Goal: Navigation & Orientation: Find specific page/section

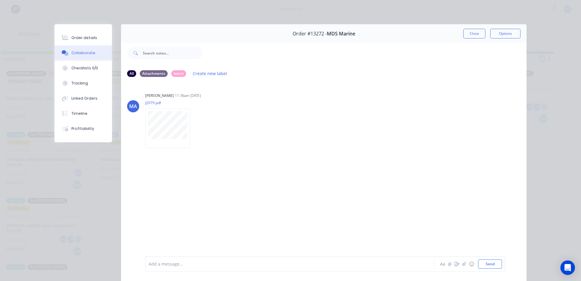
scroll to position [176, 0]
click at [472, 40] on div "Order #13272 - MDS Marine Close Options" at bounding box center [323, 33] width 405 height 19
click at [468, 32] on button "Close" at bounding box center [474, 34] width 22 height 10
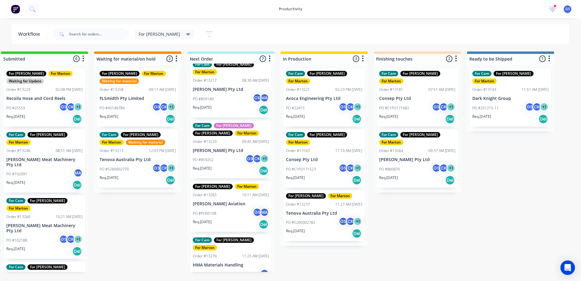
scroll to position [0, 0]
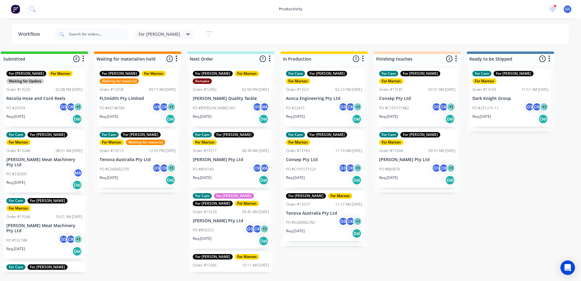
click at [220, 102] on div "PO #James 001 GS MA" at bounding box center [231, 107] width 76 height 11
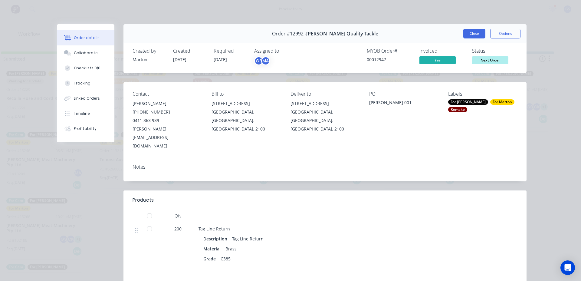
click at [472, 33] on button "Close" at bounding box center [474, 34] width 22 height 10
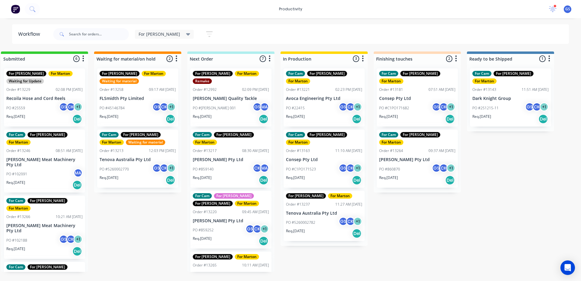
click at [228, 157] on p "[PERSON_NAME] Pty Ltd" at bounding box center [231, 159] width 76 height 5
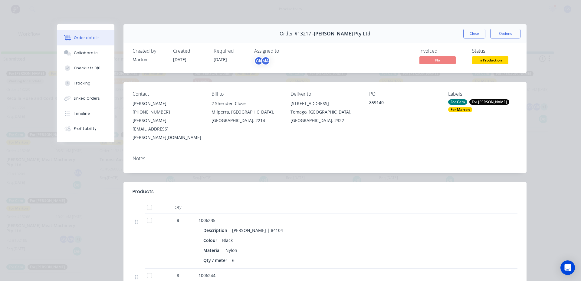
click at [477, 31] on button "Close" at bounding box center [474, 34] width 22 height 10
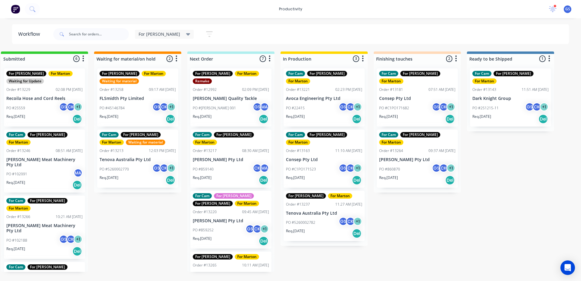
click at [225, 200] on div "For Cam For Faustino For Gary For Marton Order #13220 09:45 AM 08/08/25 G.H. Va…" at bounding box center [230, 220] width 81 height 58
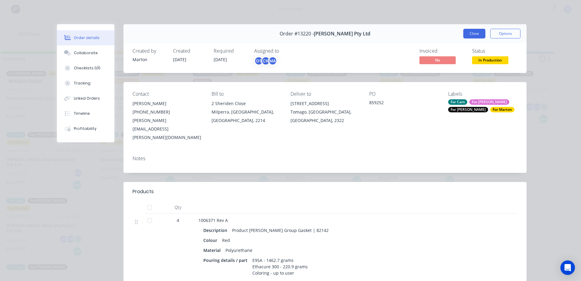
click at [474, 33] on button "Close" at bounding box center [474, 34] width 22 height 10
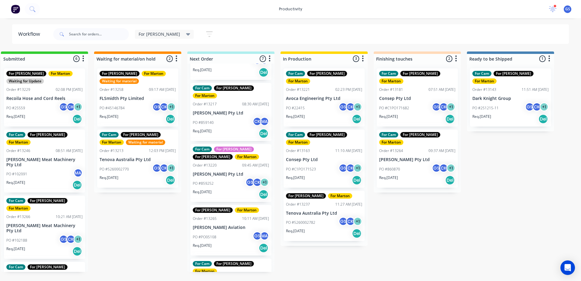
scroll to position [121, 0]
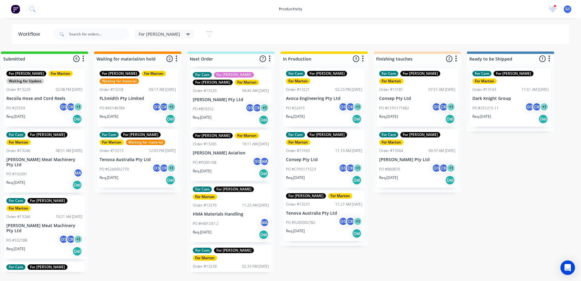
click at [226, 212] on p "HMA Materials Handling" at bounding box center [231, 214] width 76 height 5
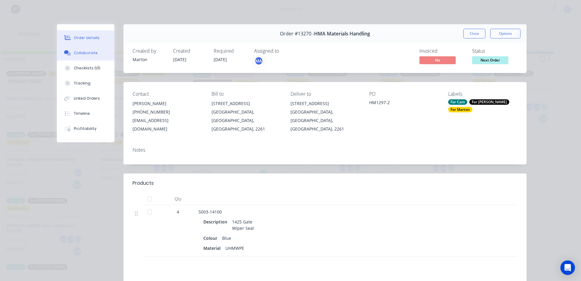
click at [81, 49] on button "Collaborate" at bounding box center [85, 52] width 57 height 15
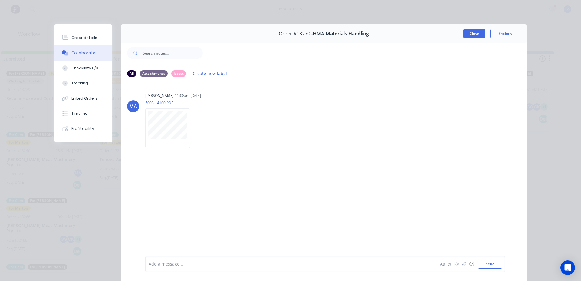
click at [471, 36] on button "Close" at bounding box center [474, 34] width 22 height 10
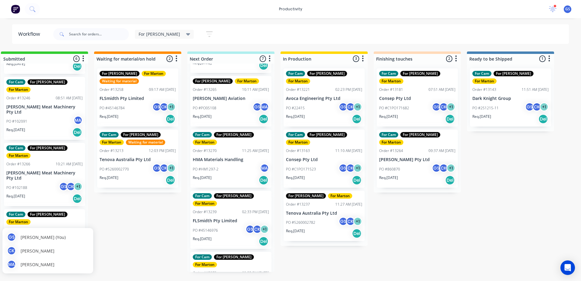
scroll to position [0, 0]
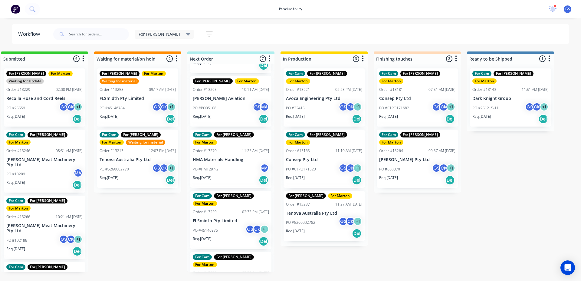
click at [237, 94] on div "For Gary For Marton Remake Order #12992 02:09 PM 19/06/25 Black Pete Quality Ta…" at bounding box center [230, 168] width 87 height 208
click at [228, 157] on p "HMA Materials Handling" at bounding box center [231, 159] width 76 height 5
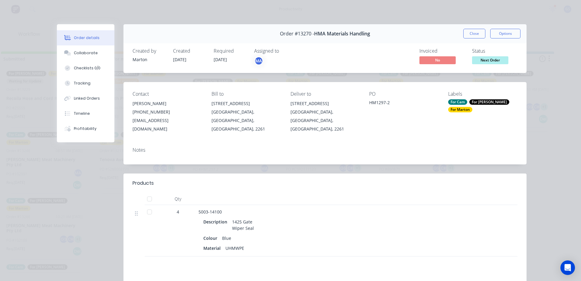
click at [479, 39] on div "Order #13270 - HMA Materials Handling Close Options" at bounding box center [324, 33] width 403 height 19
click at [476, 36] on button "Close" at bounding box center [474, 34] width 22 height 10
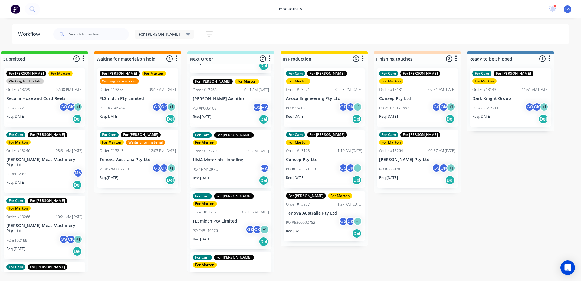
click at [230, 218] on p "FLSmidth Pty Limited" at bounding box center [231, 220] width 76 height 5
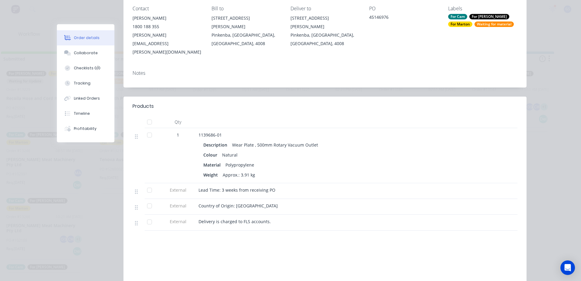
scroll to position [91, 0]
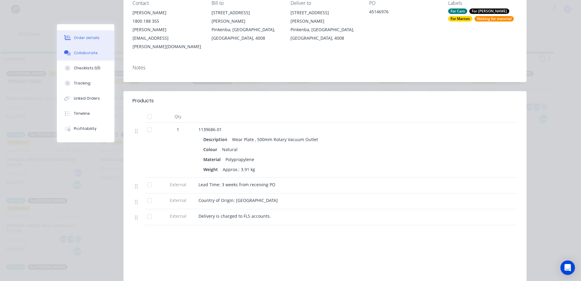
click at [98, 52] on button "Collaborate" at bounding box center [85, 52] width 57 height 15
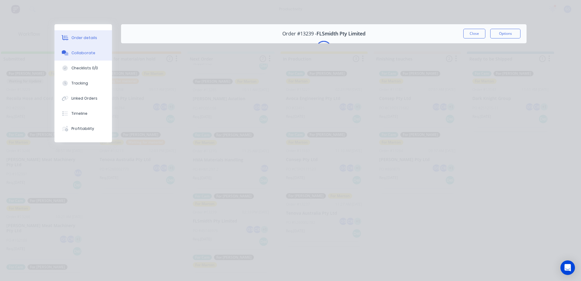
click at [71, 32] on button "Order details" at bounding box center [82, 37] width 57 height 15
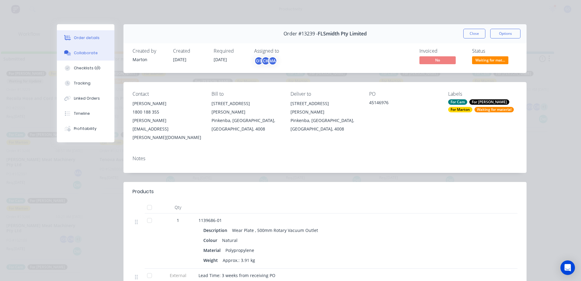
click at [91, 52] on div "Collaborate" at bounding box center [86, 52] width 24 height 5
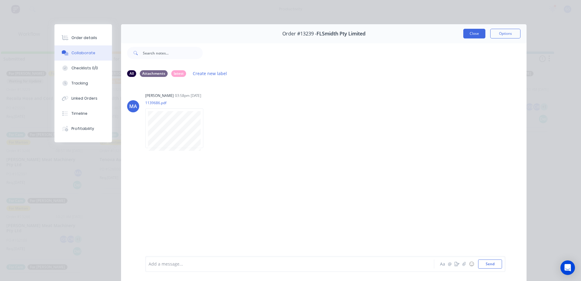
click at [473, 33] on button "Close" at bounding box center [474, 34] width 22 height 10
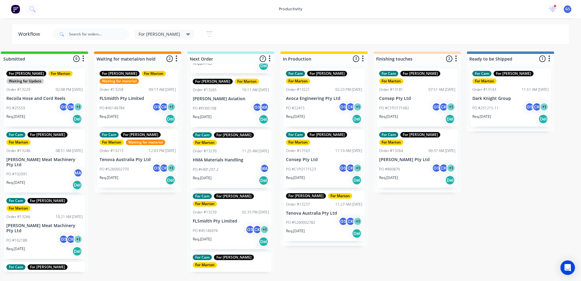
click at [237, 157] on p "HMA Materials Handling" at bounding box center [231, 159] width 76 height 5
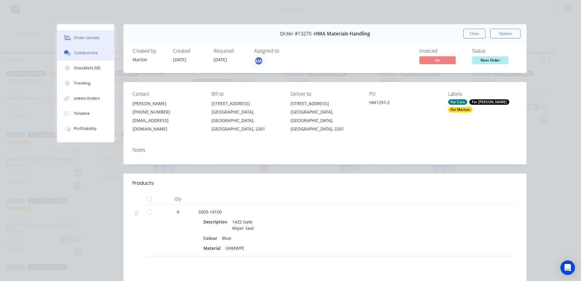
click at [102, 52] on button "Collaborate" at bounding box center [85, 52] width 57 height 15
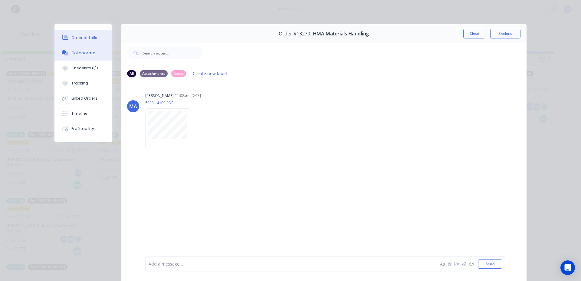
click at [82, 36] on div "Order details" at bounding box center [84, 37] width 26 height 5
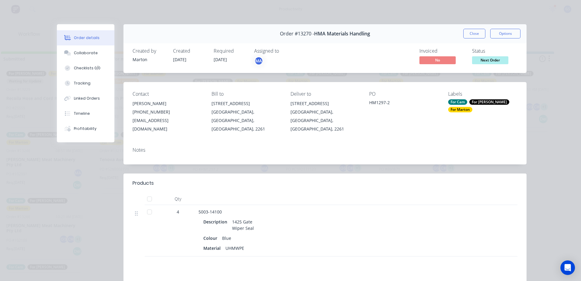
click at [477, 27] on div "Order #13270 - HMA Materials Handling Close Options" at bounding box center [324, 33] width 403 height 19
click at [476, 31] on button "Close" at bounding box center [474, 34] width 22 height 10
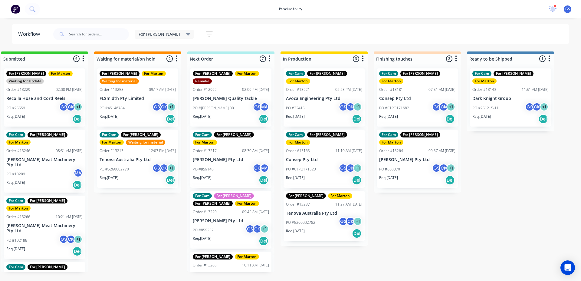
click at [308, 104] on div "PO #22415 GS CK + 1" at bounding box center [324, 107] width 76 height 11
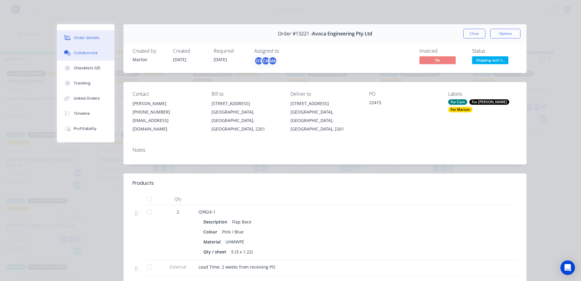
click at [83, 49] on button "Collaborate" at bounding box center [85, 52] width 57 height 15
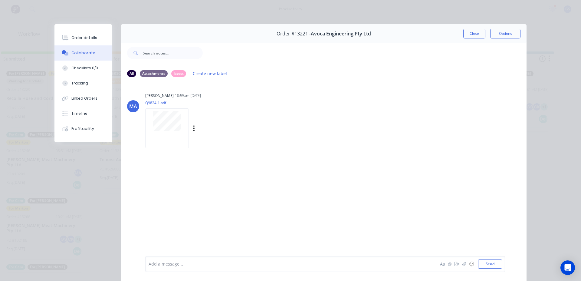
click at [155, 131] on div at bounding box center [167, 128] width 44 height 40
click at [469, 27] on div "Order #13221 - Avoca Engineering Pty Ltd Close Options" at bounding box center [323, 33] width 405 height 19
click at [470, 28] on div "Order #13221 - Avoca Engineering Pty Ltd Close Options" at bounding box center [323, 33] width 405 height 19
click at [469, 34] on button "Close" at bounding box center [474, 34] width 22 height 10
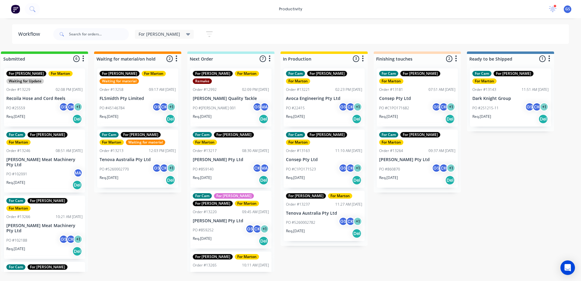
click at [325, 131] on div "For Cam For Gary For Marton Order #13163 11:10 AM 11/08/25 Consep Pty Ltd PO #C…" at bounding box center [324, 159] width 81 height 58
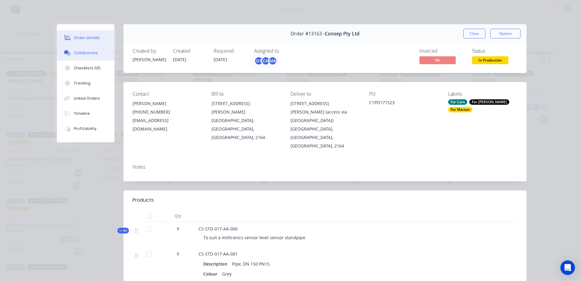
click at [96, 54] on button "Collaborate" at bounding box center [85, 52] width 57 height 15
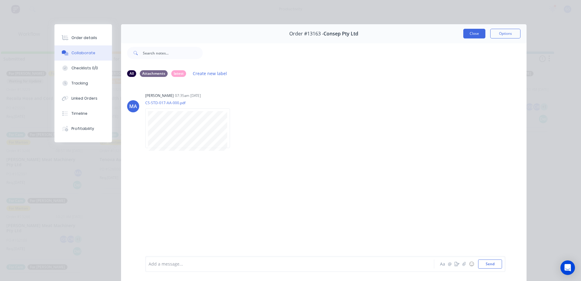
click at [478, 34] on button "Close" at bounding box center [474, 34] width 22 height 10
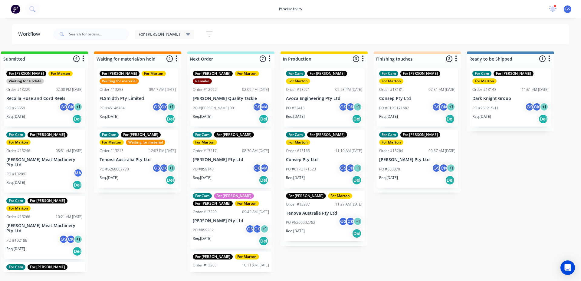
click at [336, 211] on p "Tenova Australia Pty Ltd" at bounding box center [324, 213] width 76 height 5
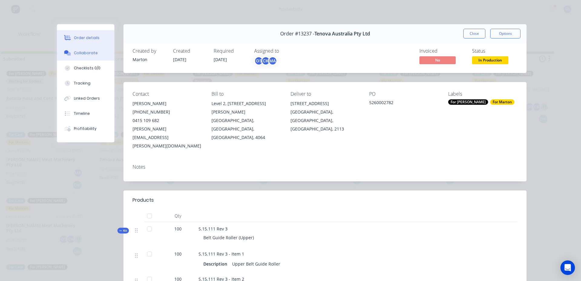
click at [89, 48] on button "Collaborate" at bounding box center [85, 52] width 57 height 15
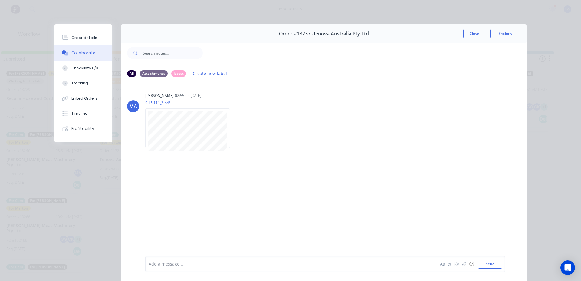
drag, startPoint x: 466, startPoint y: 35, endPoint x: 458, endPoint y: 38, distance: 8.5
click at [466, 36] on button "Close" at bounding box center [474, 34] width 22 height 10
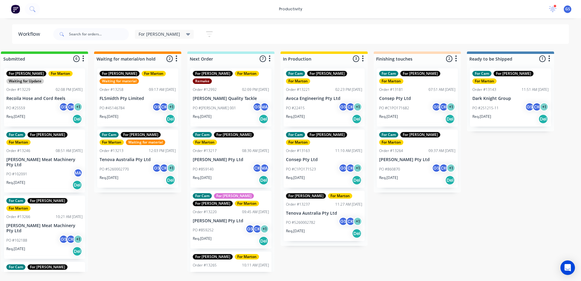
click at [249, 76] on div "For Gary For Marton Remake Order #12992 02:09 PM 19/06/25 Black Pete Quality Ta…" at bounding box center [230, 97] width 81 height 58
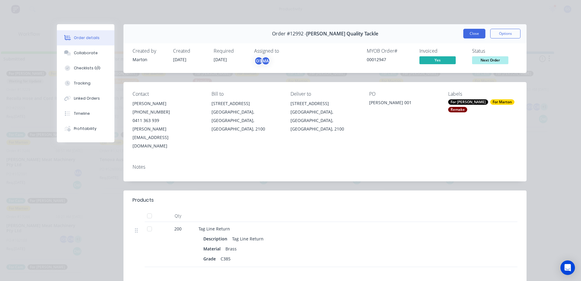
click at [471, 29] on button "Close" at bounding box center [474, 34] width 22 height 10
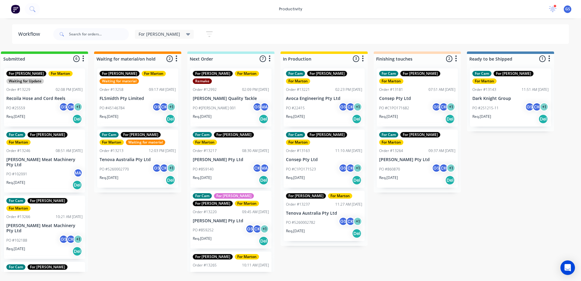
click at [473, 35] on div "For Gary Save new view None edit For Gary (Default) edit For Cam edit Marton ed…" at bounding box center [310, 34] width 517 height 18
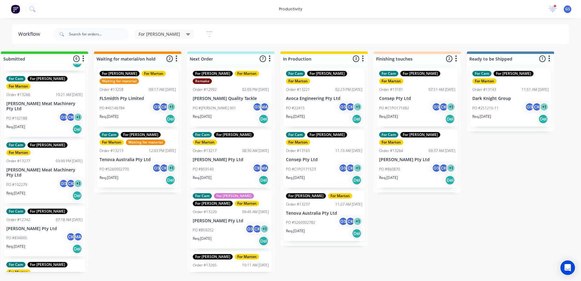
scroll to position [0, 11]
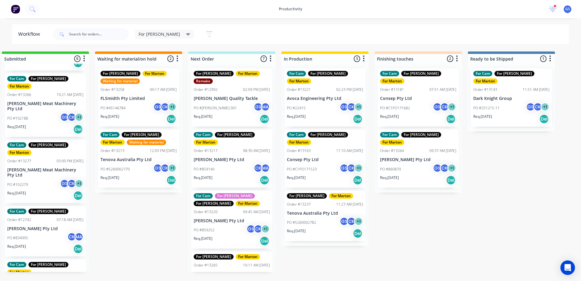
click at [37, 256] on div "For Gary For Marton Waiting for Update Order #13229 02:08 PM 18/08/25 Recoila H…" at bounding box center [45, 168] width 87 height 208
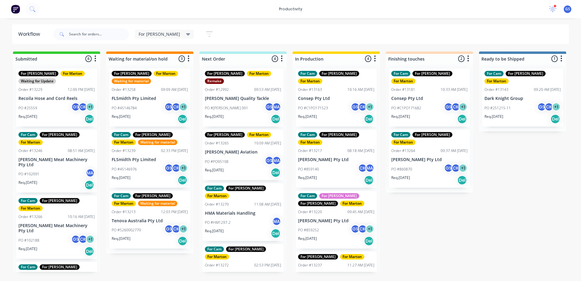
click at [320, 29] on div "For Gary Save new view None edit For Gary (Default) edit For Cam edit Marton ed…" at bounding box center [310, 34] width 517 height 18
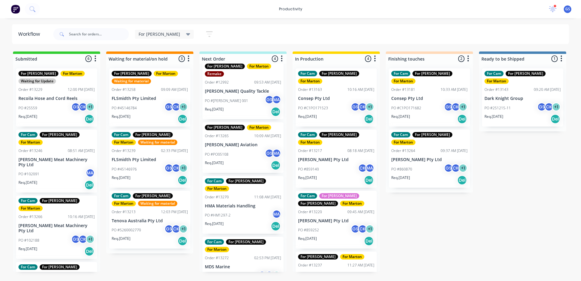
click at [244, 38] on div "For Gary Save new view None edit For Gary (Default) edit For Cam edit Marton ed…" at bounding box center [310, 34] width 517 height 18
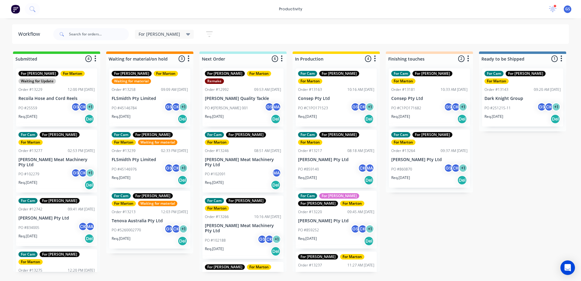
click at [318, 96] on p "Consep Pty Ltd" at bounding box center [336, 98] width 76 height 5
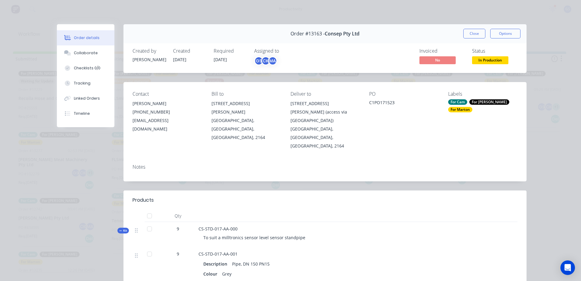
click at [465, 32] on button "Close" at bounding box center [474, 34] width 22 height 10
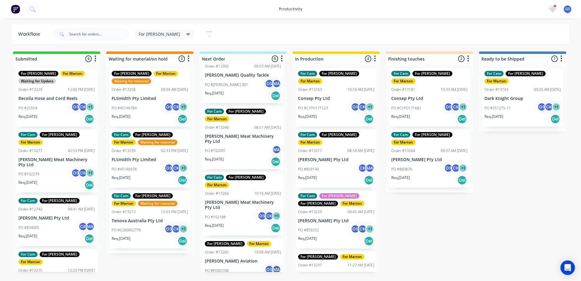
scroll to position [61, 0]
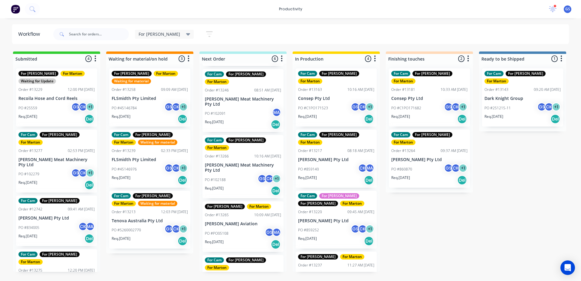
click at [243, 99] on div "For Gary For Marton Remake Order #12992 09:53 AM 23/05/25 Black Pete Quality Ta…" at bounding box center [242, 168] width 87 height 208
click at [242, 108] on div "PO #102091 MA" at bounding box center [243, 113] width 76 height 11
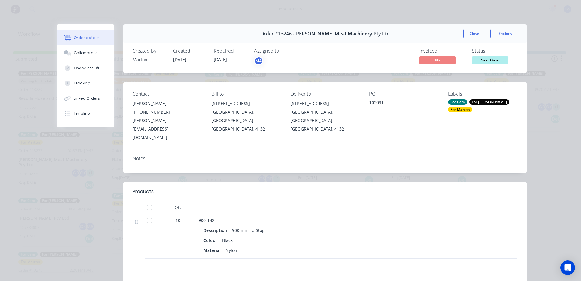
click at [463, 98] on div "Labels For Cam For Gary For Marton" at bounding box center [482, 116] width 69 height 51
click at [461, 102] on div "For Cam" at bounding box center [457, 101] width 19 height 5
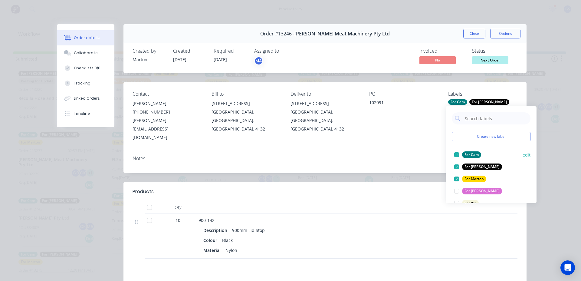
click at [453, 151] on div at bounding box center [457, 155] width 12 height 12
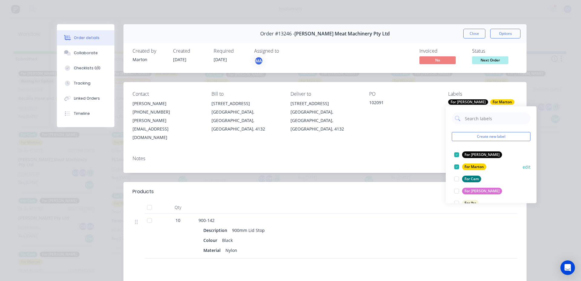
click at [454, 169] on div at bounding box center [457, 167] width 12 height 12
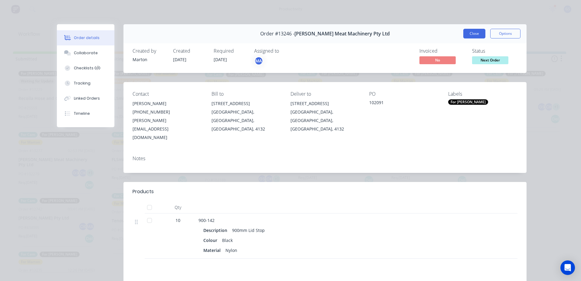
click at [474, 33] on button "Close" at bounding box center [474, 34] width 22 height 10
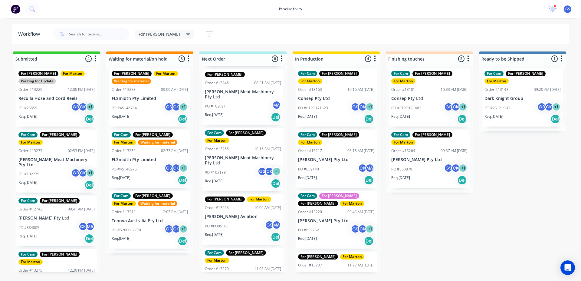
click at [239, 133] on div "For Cam For Gary For Marton Order #13266 10:16 AM 27/08/25 Thompson Meat Machin…" at bounding box center [242, 159] width 81 height 63
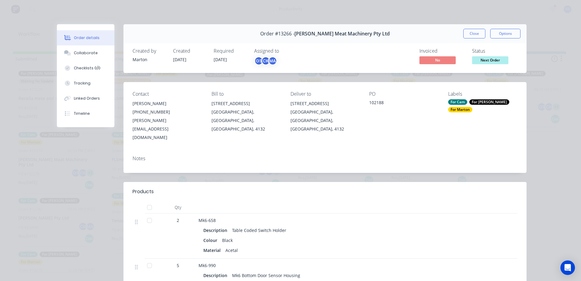
click at [451, 104] on div "For Cam" at bounding box center [457, 101] width 19 height 5
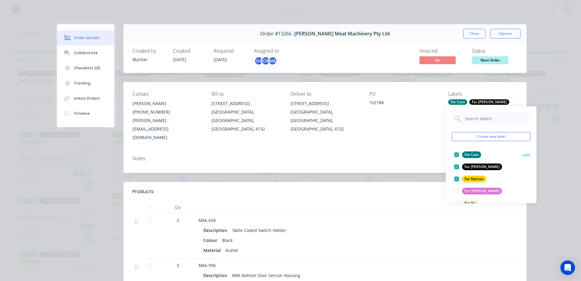
click at [458, 154] on div at bounding box center [457, 155] width 12 height 12
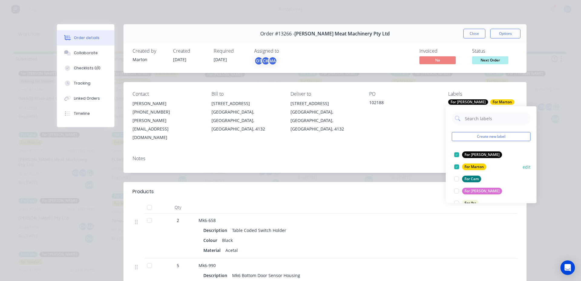
click at [455, 166] on div at bounding box center [457, 167] width 12 height 12
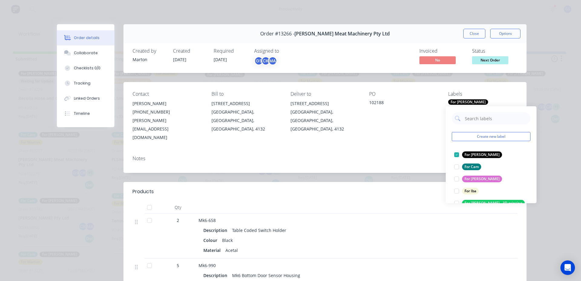
click at [473, 34] on button "Close" at bounding box center [474, 34] width 22 height 10
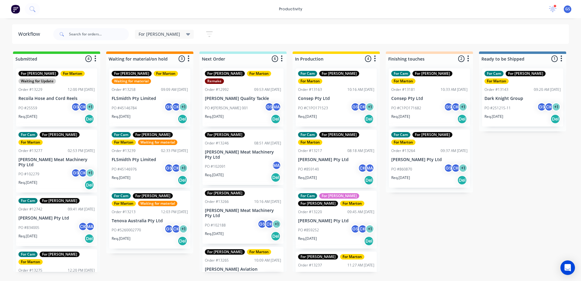
click at [336, 102] on div "PO #C1PO171523 GS CK + 1" at bounding box center [336, 107] width 76 height 11
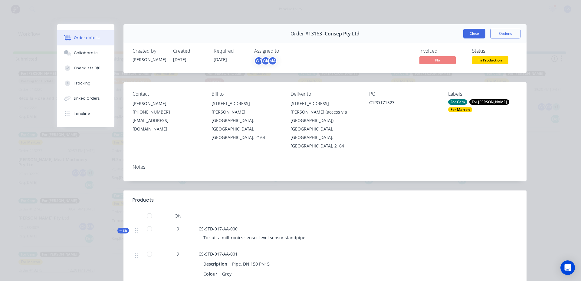
click at [470, 34] on button "Close" at bounding box center [474, 34] width 22 height 10
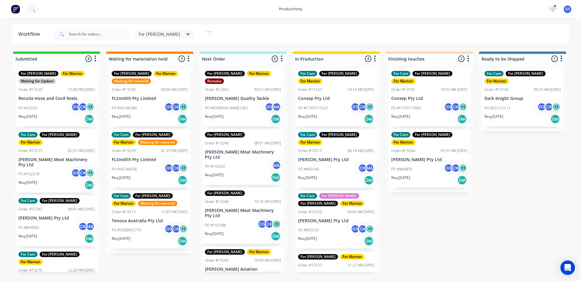
click at [331, 163] on div "PO #859140 CK MA" at bounding box center [336, 168] width 76 height 11
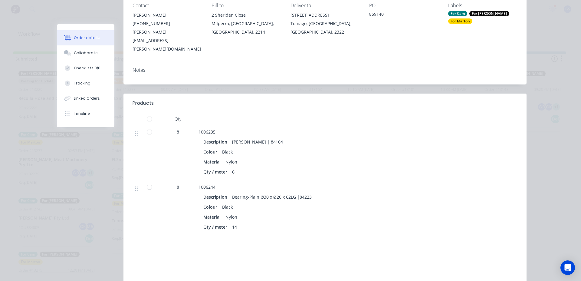
scroll to position [91, 0]
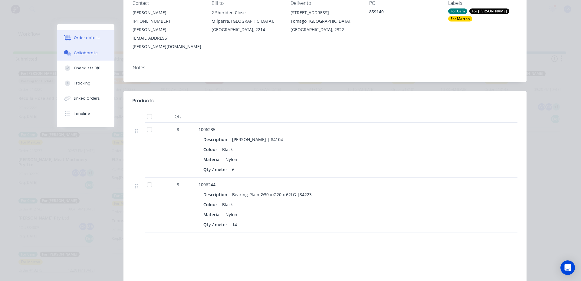
click at [83, 55] on div "Collaborate" at bounding box center [86, 52] width 24 height 5
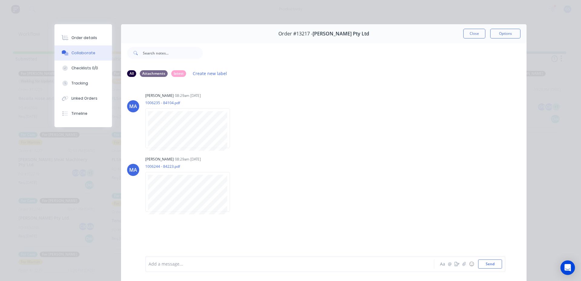
click at [469, 27] on div "Order #13217 - G.H. Varley Pty Ltd Close Options" at bounding box center [323, 33] width 405 height 19
click at [469, 30] on button "Close" at bounding box center [474, 34] width 22 height 10
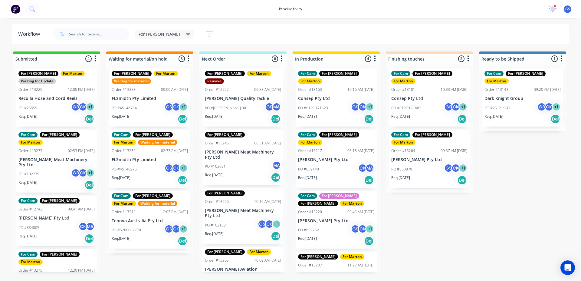
click at [326, 163] on div "PO #859140 CK MA" at bounding box center [336, 168] width 76 height 11
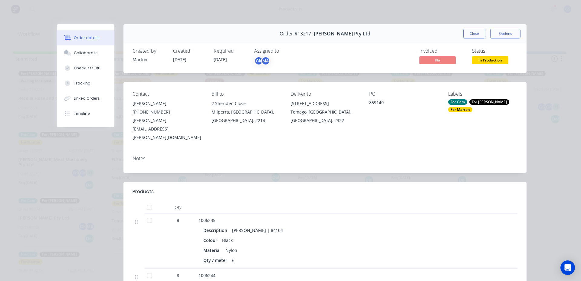
click at [471, 102] on div "For [PERSON_NAME]" at bounding box center [489, 101] width 40 height 5
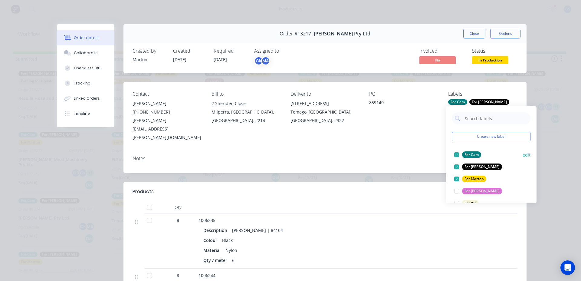
click at [457, 152] on div at bounding box center [457, 155] width 12 height 12
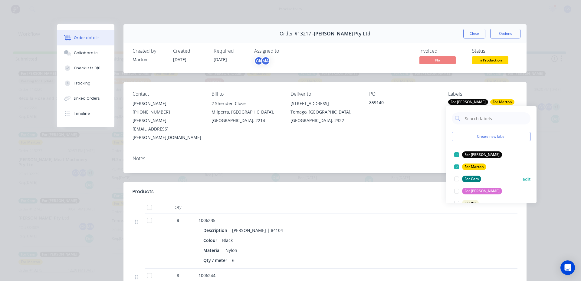
click at [458, 171] on div at bounding box center [457, 167] width 12 height 12
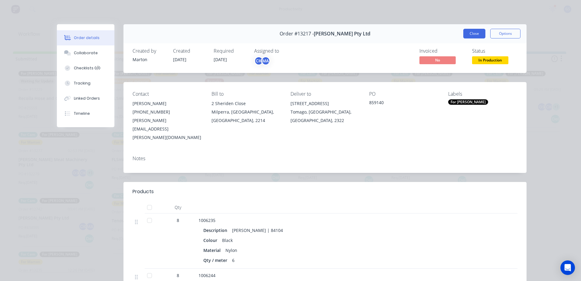
click at [476, 33] on button "Close" at bounding box center [474, 34] width 22 height 10
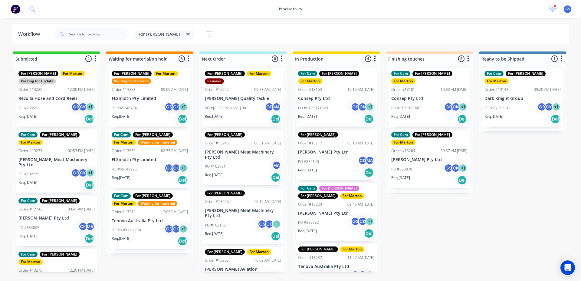
click at [438, 209] on div "Submitted 4 Sort By Created date Required date Order number Customer name Most …" at bounding box center [412, 161] width 834 height 220
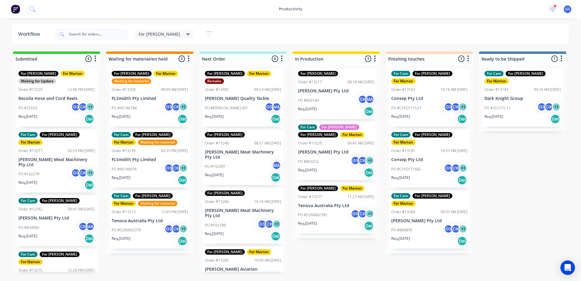
click at [345, 164] on div "PO #859252 GS CK + 1" at bounding box center [336, 161] width 76 height 11
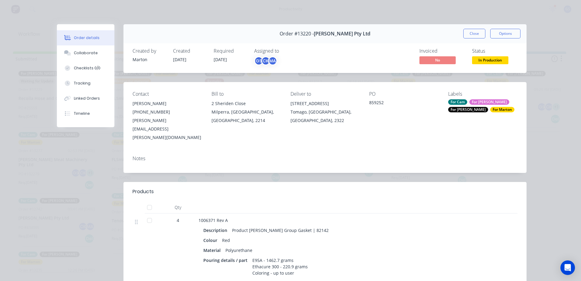
click at [458, 104] on div "For Cam" at bounding box center [457, 101] width 19 height 5
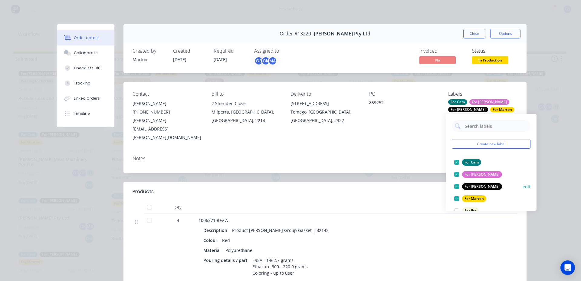
click at [458, 189] on div at bounding box center [457, 186] width 12 height 12
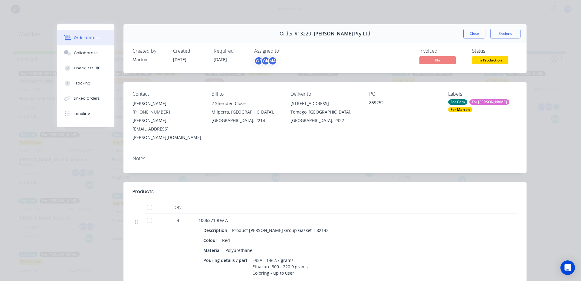
drag, startPoint x: 471, startPoint y: 35, endPoint x: 444, endPoint y: 44, distance: 27.9
click at [471, 35] on button "Close" at bounding box center [474, 34] width 22 height 10
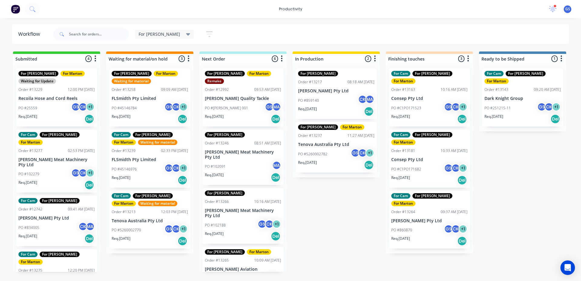
click at [337, 160] on div "Req. [DATE] Del" at bounding box center [336, 165] width 76 height 10
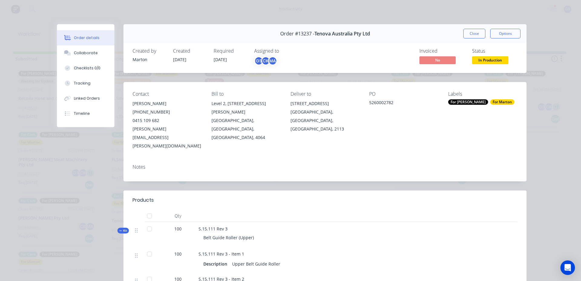
click at [465, 38] on button "Close" at bounding box center [474, 34] width 22 height 10
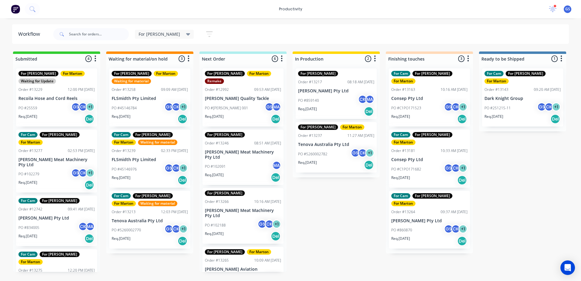
click at [313, 132] on div "For Gary For Marton Order #13237 11:27 AM 28/08/25 Tenova Australia Pty Ltd PO …" at bounding box center [336, 147] width 81 height 51
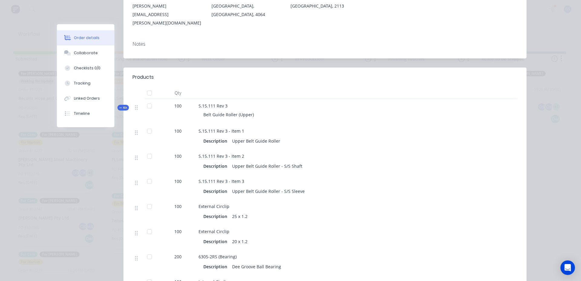
scroll to position [121, 0]
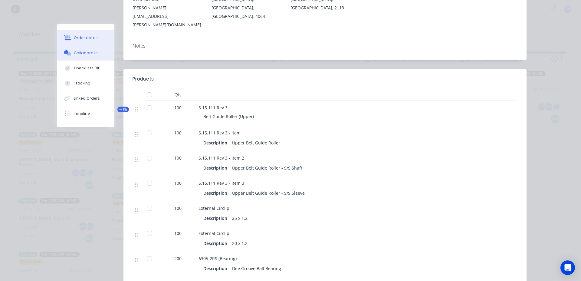
click at [84, 54] on div "Collaborate" at bounding box center [86, 52] width 24 height 5
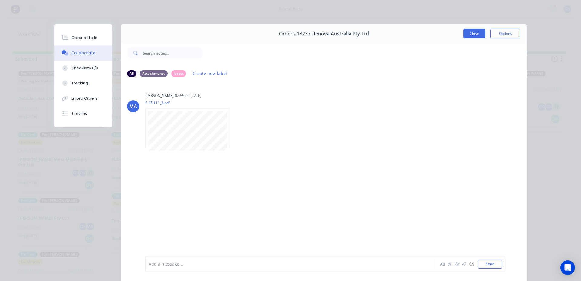
click at [473, 37] on button "Close" at bounding box center [474, 34] width 22 height 10
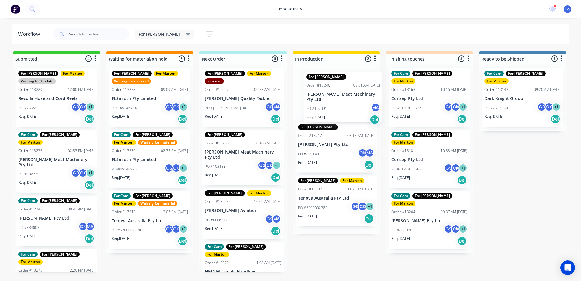
drag, startPoint x: 245, startPoint y: 154, endPoint x: 343, endPoint y: 98, distance: 112.5
click at [346, 103] on div "Submitted 4 Sort By Created date Required date Order number Customer name Most …" at bounding box center [412, 161] width 834 height 220
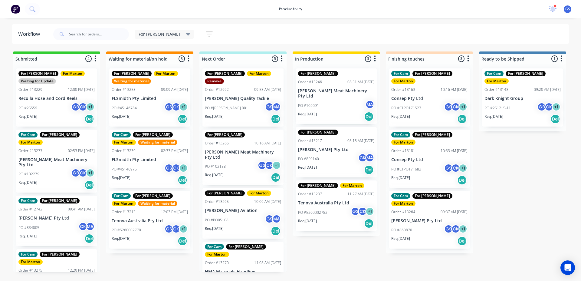
drag, startPoint x: 258, startPoint y: 161, endPoint x: 272, endPoint y: 122, distance: 42.0
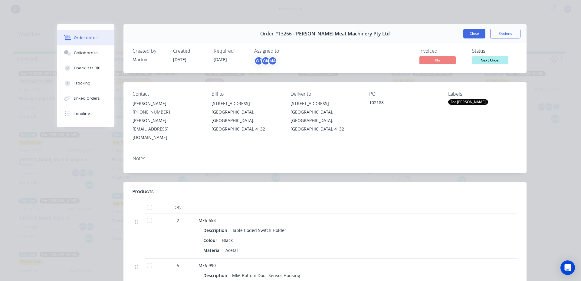
click at [468, 35] on button "Close" at bounding box center [474, 34] width 22 height 10
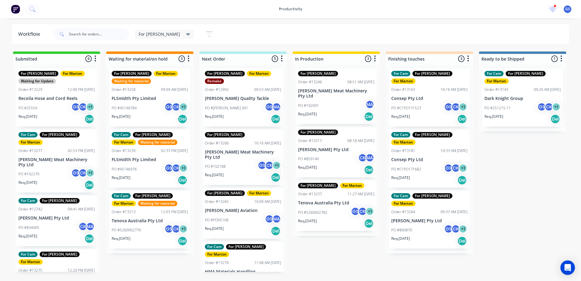
click at [340, 257] on div "Submitted 4 Sort By Created date Required date Order number Customer name Most …" at bounding box center [412, 161] width 834 height 220
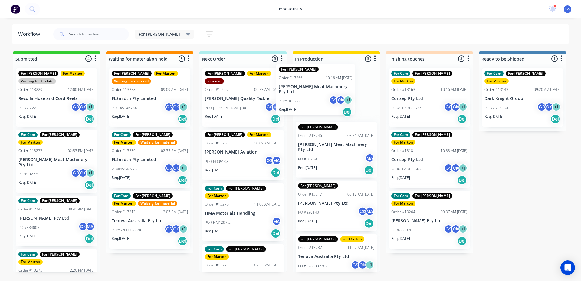
drag, startPoint x: 268, startPoint y: 140, endPoint x: 318, endPoint y: 91, distance: 69.5
click at [318, 91] on div "Submitted 4 Sort By Created date Required date Order number Customer name Most …" at bounding box center [412, 161] width 834 height 220
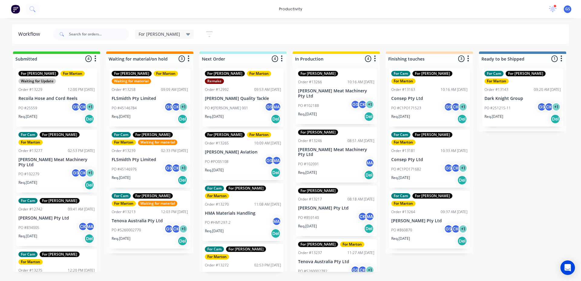
click at [232, 217] on div "PO #HM1297-2 MA" at bounding box center [243, 222] width 76 height 11
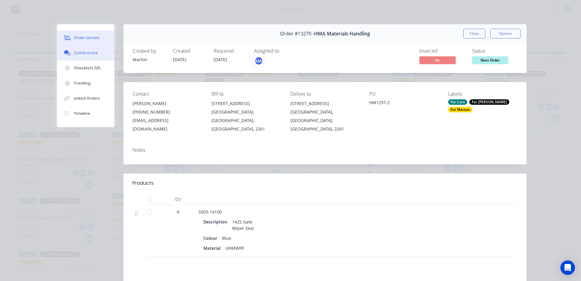
click at [97, 47] on button "Collaborate" at bounding box center [85, 52] width 57 height 15
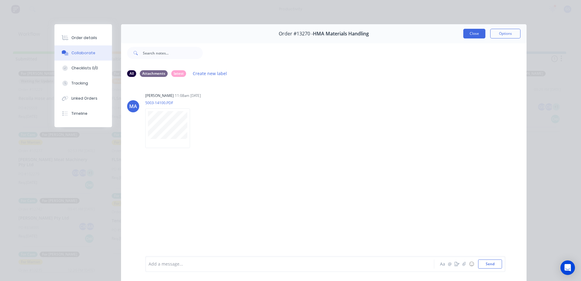
click at [465, 32] on button "Close" at bounding box center [474, 34] width 22 height 10
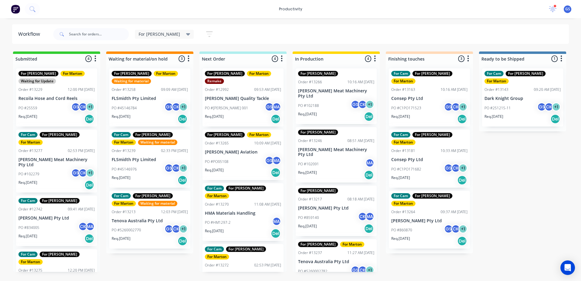
scroll to position [7, 0]
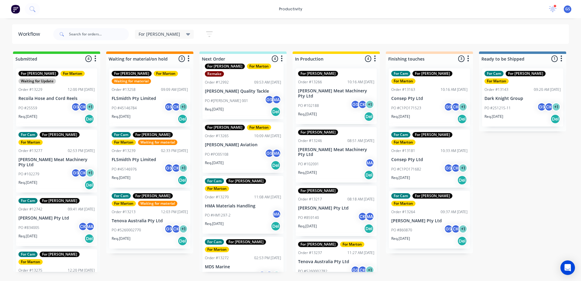
click at [235, 142] on p "[PERSON_NAME] Aviation" at bounding box center [243, 144] width 76 height 5
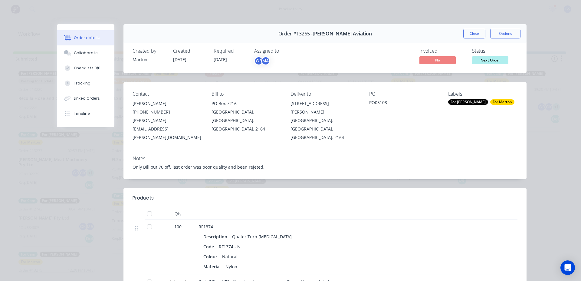
drag, startPoint x: 474, startPoint y: 29, endPoint x: 470, endPoint y: 32, distance: 5.2
click at [473, 29] on button "Close" at bounding box center [474, 34] width 22 height 10
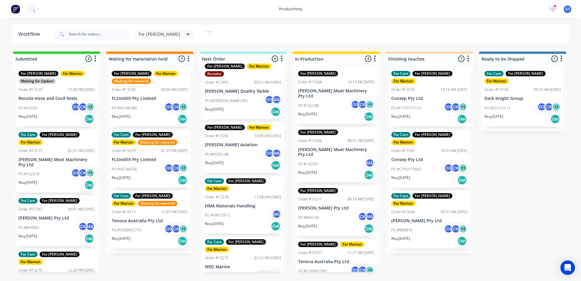
click at [228, 149] on div "PO #PO05108 GS MA" at bounding box center [243, 154] width 76 height 11
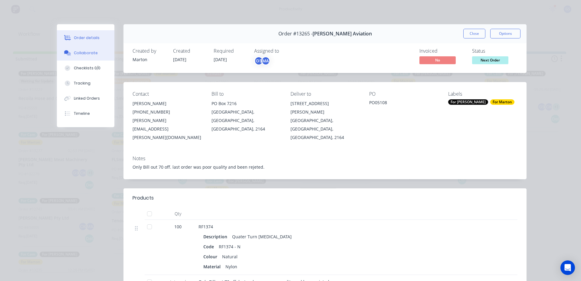
click at [73, 61] on button "Checklists 0/0" at bounding box center [85, 68] width 57 height 15
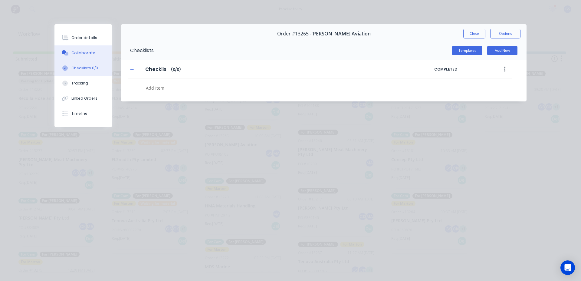
type textarea "x"
click at [73, 55] on div "Collaborate" at bounding box center [83, 52] width 24 height 5
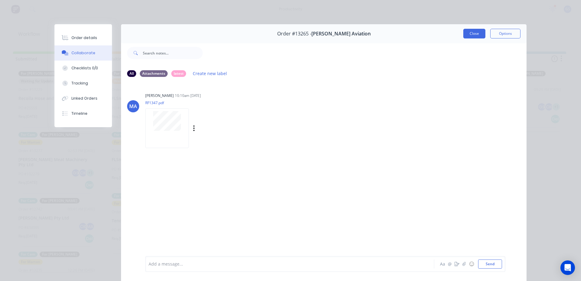
click at [473, 35] on button "Close" at bounding box center [474, 34] width 22 height 10
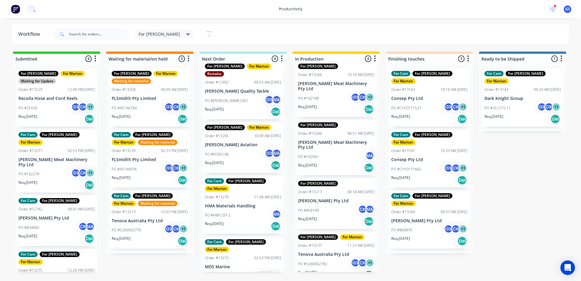
click at [250, 209] on div "PO #HM1297-2 MA" at bounding box center [243, 214] width 76 height 11
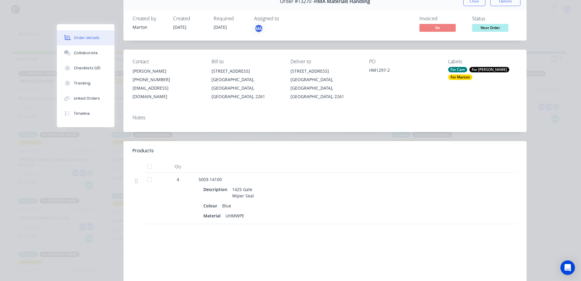
scroll to position [0, 0]
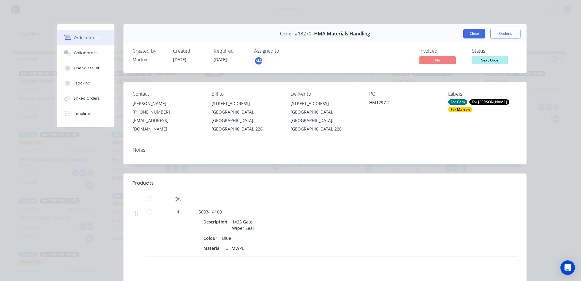
click at [472, 32] on button "Close" at bounding box center [474, 34] width 22 height 10
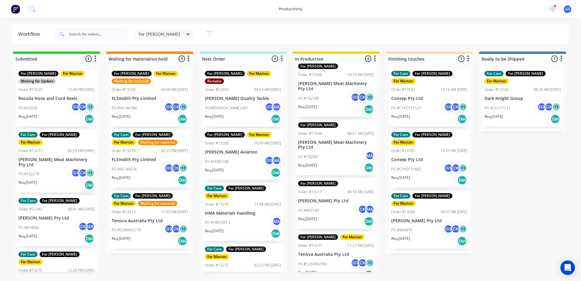
click at [231, 96] on p "[PERSON_NAME] Quality Tackle" at bounding box center [243, 98] width 76 height 5
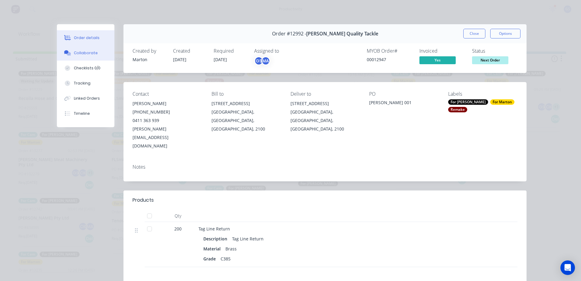
drag, startPoint x: 76, startPoint y: 56, endPoint x: 73, endPoint y: 56, distance: 3.1
click at [73, 56] on button "Collaborate" at bounding box center [85, 52] width 57 height 15
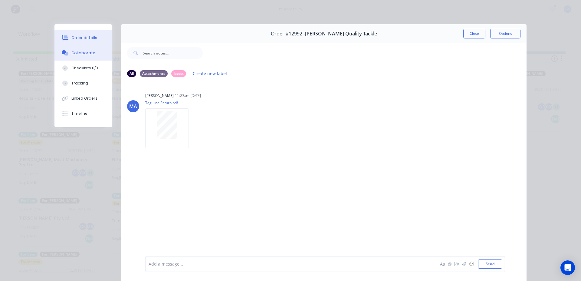
click at [98, 39] on button "Order details" at bounding box center [82, 37] width 57 height 15
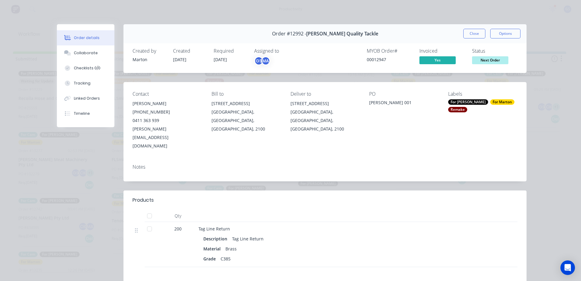
click at [471, 28] on div "Order #12992 - Black Pete Quality Tackle Close Options" at bounding box center [324, 33] width 403 height 19
click at [464, 36] on button "Close" at bounding box center [474, 34] width 22 height 10
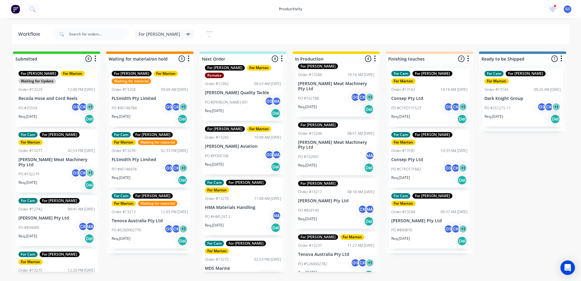
scroll to position [7, 0]
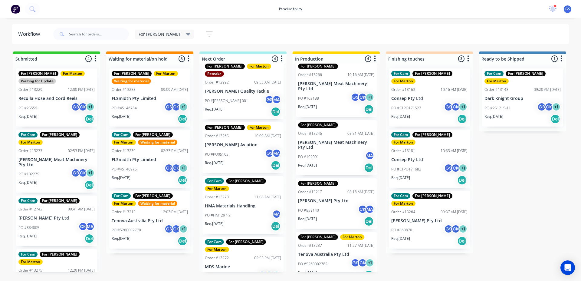
click at [238, 209] on div "PO #HM1297-2 MA" at bounding box center [243, 214] width 76 height 11
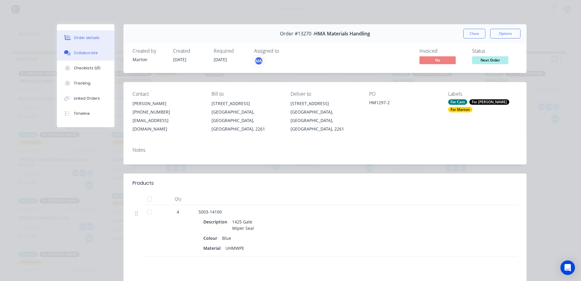
click at [94, 53] on button "Collaborate" at bounding box center [85, 52] width 57 height 15
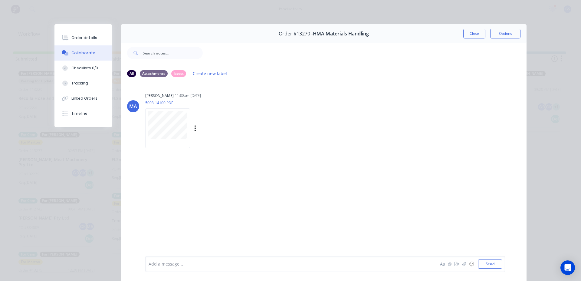
click at [185, 127] on div at bounding box center [167, 128] width 45 height 40
click at [463, 36] on button "Close" at bounding box center [474, 34] width 22 height 10
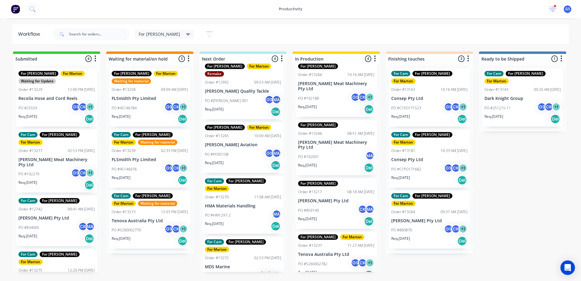
click at [236, 271] on div "PO #11516 GS CK + 1" at bounding box center [243, 276] width 76 height 11
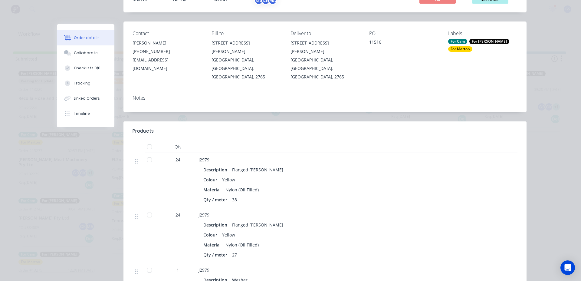
scroll to position [121, 0]
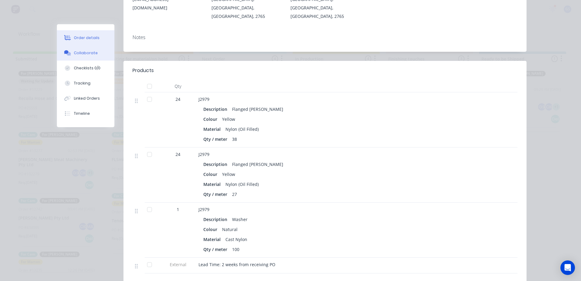
click at [84, 51] on div "Collaborate" at bounding box center [86, 52] width 24 height 5
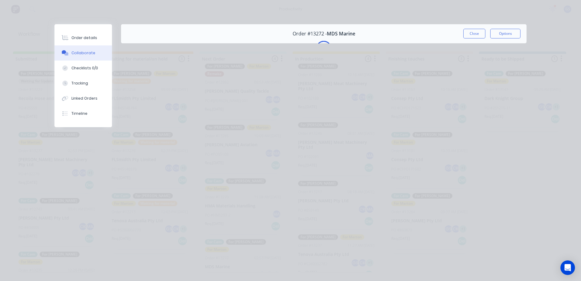
scroll to position [0, 0]
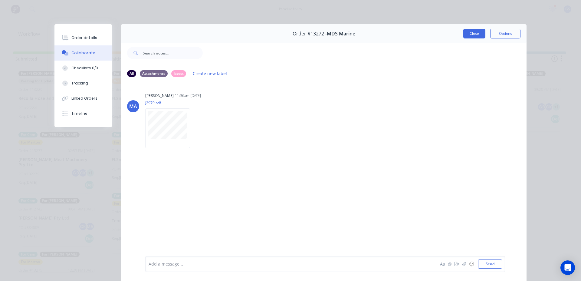
click at [467, 32] on button "Close" at bounding box center [474, 34] width 22 height 10
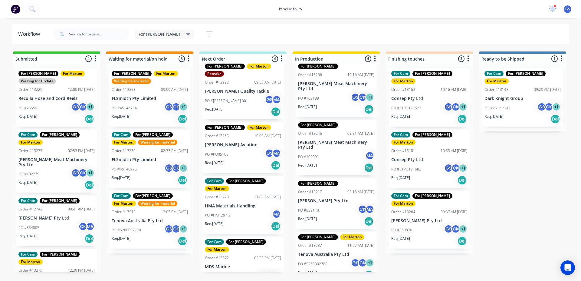
click at [54, 108] on div "For Gary For Marton Waiting for Update Order #13229 12:00 PM 11/08/25 Recoila H…" at bounding box center [56, 168] width 87 height 208
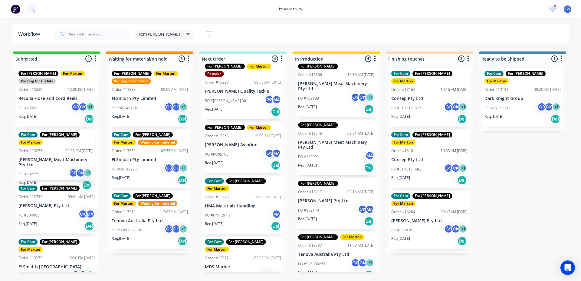
click at [55, 158] on div "For Gary For Marton Waiting for Update Order #13229 12:00 PM 11/08/25 Recoila H…" at bounding box center [56, 168] width 87 height 208
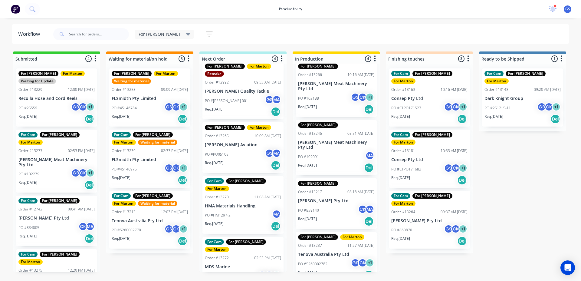
click at [55, 168] on div "PO #102279 GS CK + 1" at bounding box center [56, 173] width 76 height 11
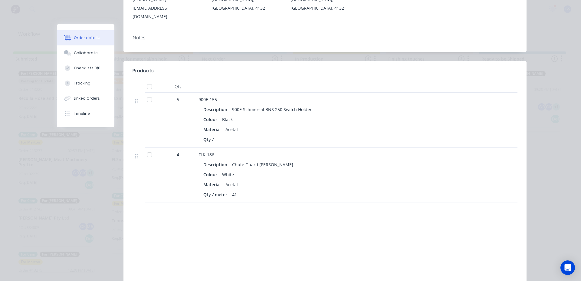
scroll to position [121, 0]
click at [83, 56] on button "Collaborate" at bounding box center [85, 52] width 57 height 15
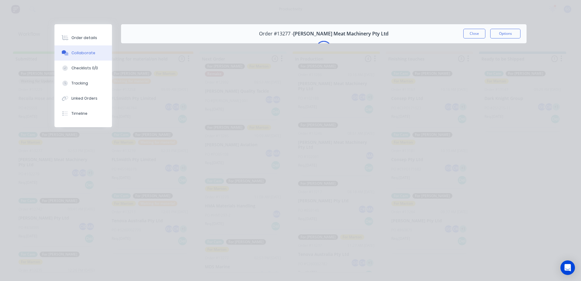
scroll to position [0, 0]
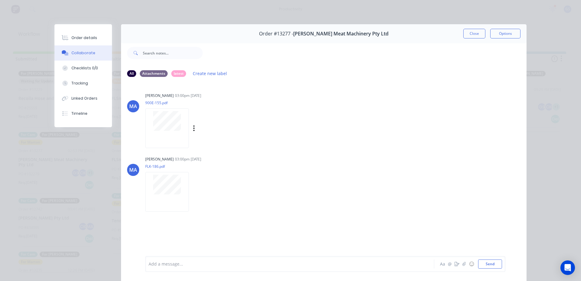
click at [177, 134] on div at bounding box center [167, 128] width 44 height 40
click at [154, 135] on div at bounding box center [167, 128] width 44 height 40
click at [463, 32] on button "Close" at bounding box center [474, 34] width 22 height 10
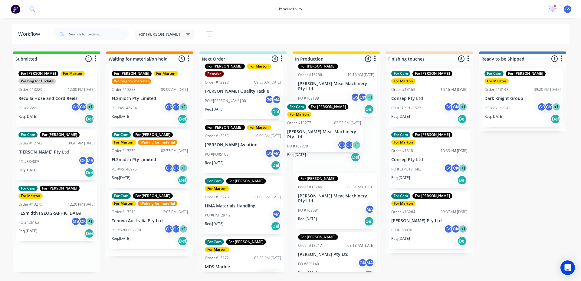
drag, startPoint x: 26, startPoint y: 159, endPoint x: 301, endPoint y: 135, distance: 276.4
click at [300, 134] on div "Submitted 4 Sort By Created date Required date Order number Customer name Most …" at bounding box center [412, 161] width 834 height 220
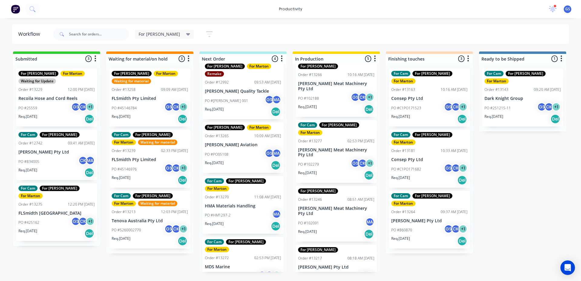
click at [325, 147] on p "[PERSON_NAME] Meat Machinery Pty Ltd" at bounding box center [336, 152] width 76 height 10
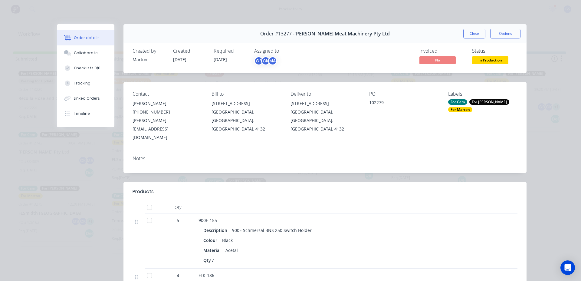
click at [448, 106] on div "Labels For Cam For Gary For Marton" at bounding box center [482, 116] width 69 height 51
click at [450, 100] on div "For Cam" at bounding box center [457, 101] width 19 height 5
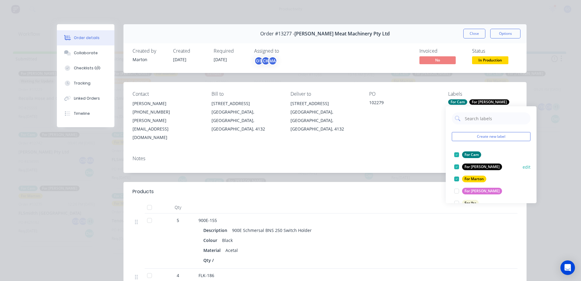
click at [453, 158] on div at bounding box center [457, 155] width 12 height 12
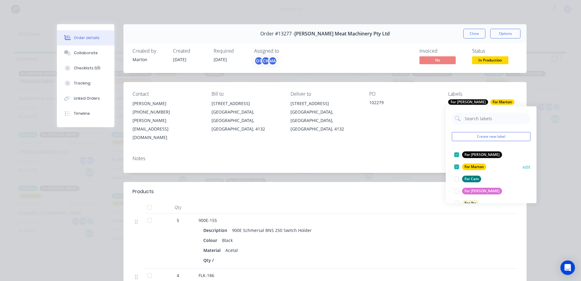
click at [457, 167] on div at bounding box center [457, 167] width 12 height 12
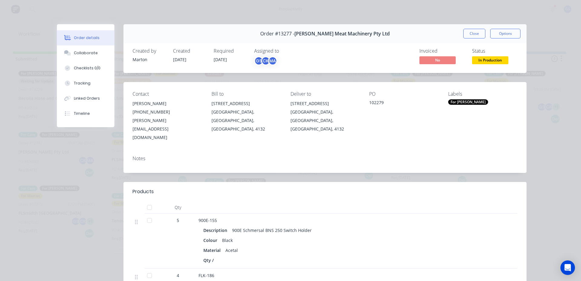
click at [464, 38] on button "Close" at bounding box center [474, 34] width 22 height 10
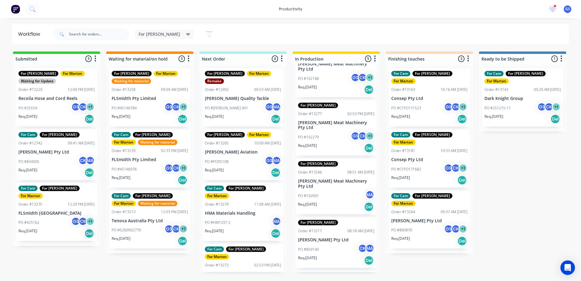
scroll to position [61, 0]
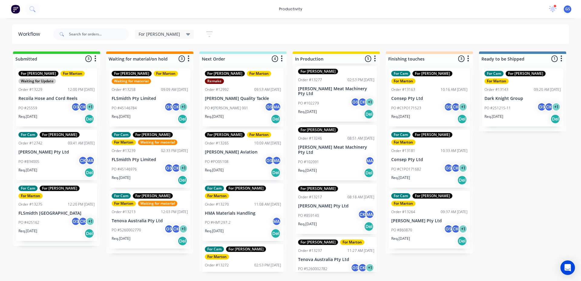
click at [318, 207] on div "For Gary Order #13266 10:16 AM 27/08/25 Thompson Meat Machinery Pty Ltd PO #102…" at bounding box center [336, 168] width 87 height 208
click at [316, 221] on p "Req. 02/09/25" at bounding box center [307, 223] width 19 height 5
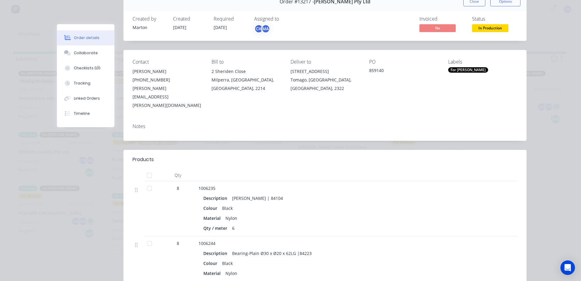
scroll to position [0, 0]
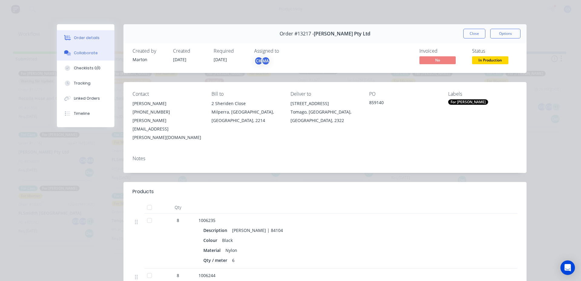
click at [73, 49] on button "Collaborate" at bounding box center [85, 52] width 57 height 15
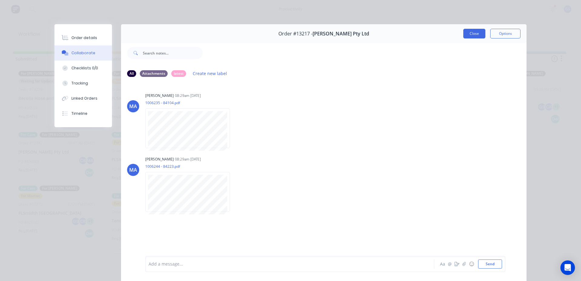
click at [468, 32] on button "Close" at bounding box center [474, 34] width 22 height 10
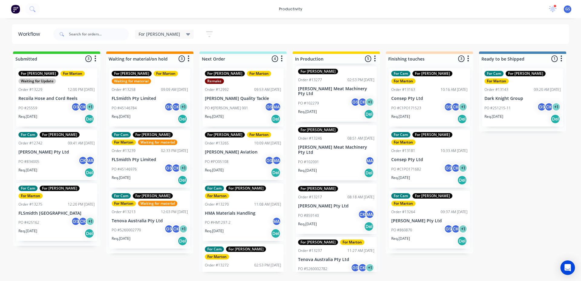
click at [62, 217] on div "PO #425162 GS CK + 1" at bounding box center [56, 222] width 76 height 11
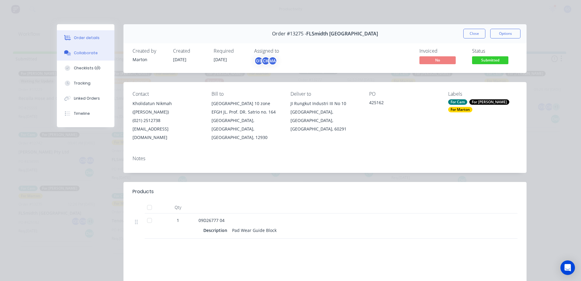
click at [86, 50] on button "Collaborate" at bounding box center [85, 52] width 57 height 15
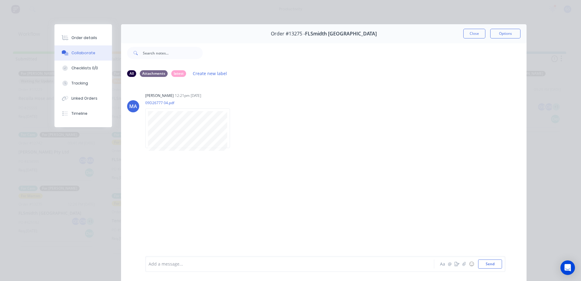
drag, startPoint x: 482, startPoint y: 34, endPoint x: 476, endPoint y: 38, distance: 7.0
click at [481, 34] on button "Close" at bounding box center [474, 34] width 22 height 10
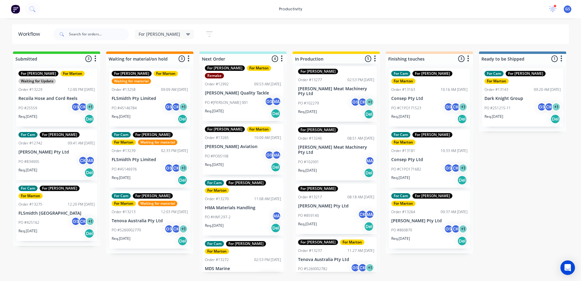
scroll to position [7, 0]
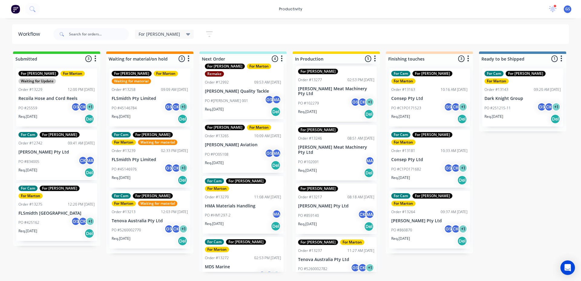
click at [30, 220] on p "PO #425162" at bounding box center [28, 222] width 21 height 5
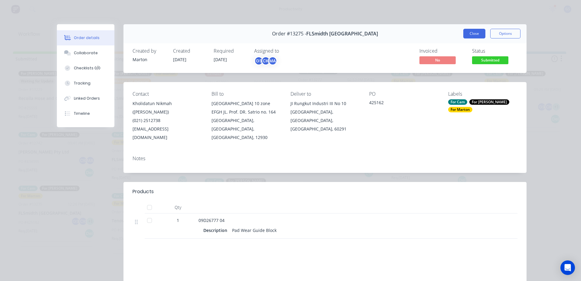
click at [474, 33] on button "Close" at bounding box center [474, 34] width 22 height 10
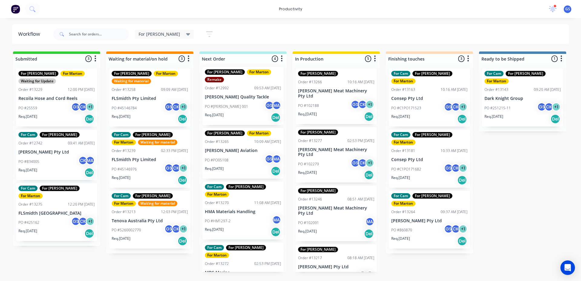
scroll to position [0, 0]
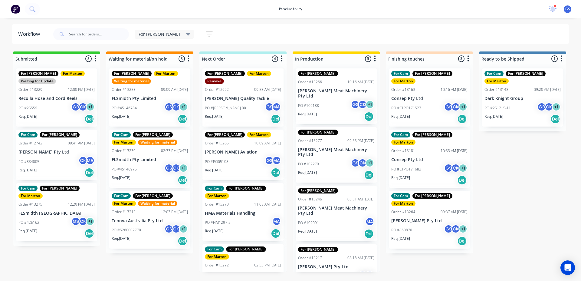
click at [337, 37] on div "For Gary Save new view None edit For Gary (Default) edit For Cam edit Marton ed…" at bounding box center [310, 34] width 517 height 18
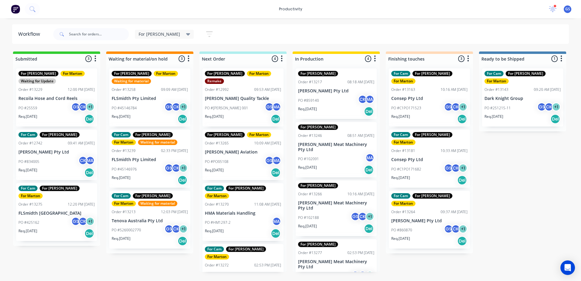
click at [303, 87] on div "For [PERSON_NAME] Order #13217 08:18 AM [DATE] [PERSON_NAME] Pty Ltd PO #859140…" at bounding box center [336, 93] width 81 height 51
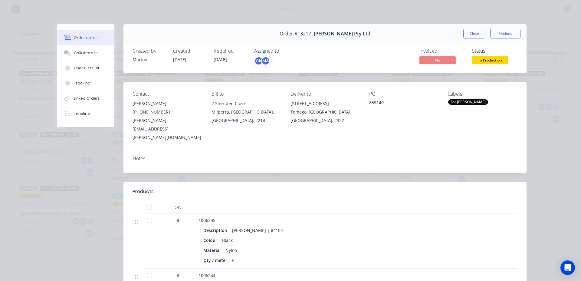
click at [444, 96] on div "Contact [PERSON_NAME] [PHONE_NUMBER] [EMAIL_ADDRESS][PERSON_NAME][DOMAIN_NAME] …" at bounding box center [324, 116] width 403 height 69
click at [451, 102] on div "For [PERSON_NAME]" at bounding box center [468, 101] width 40 height 5
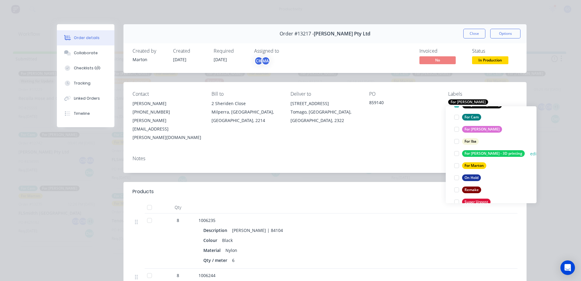
scroll to position [48, 0]
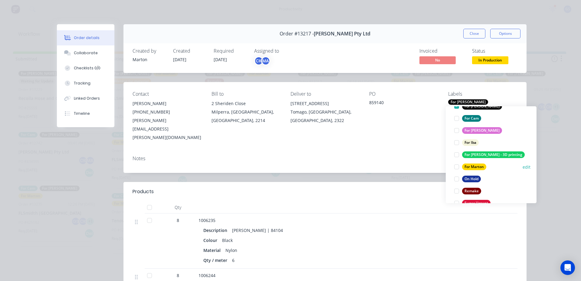
click at [457, 168] on div at bounding box center [457, 167] width 12 height 12
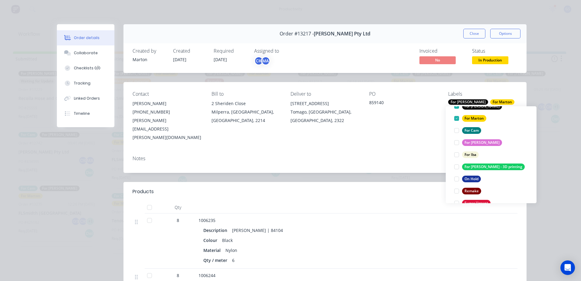
click at [471, 38] on div "Order #13217 - [PERSON_NAME] Pty Ltd Close Options" at bounding box center [324, 33] width 403 height 19
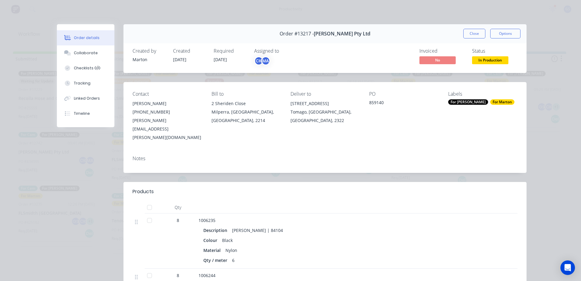
click at [468, 40] on div "Order #13217 - [PERSON_NAME] Pty Ltd Close Options" at bounding box center [324, 33] width 403 height 19
click at [468, 37] on button "Close" at bounding box center [474, 34] width 22 height 10
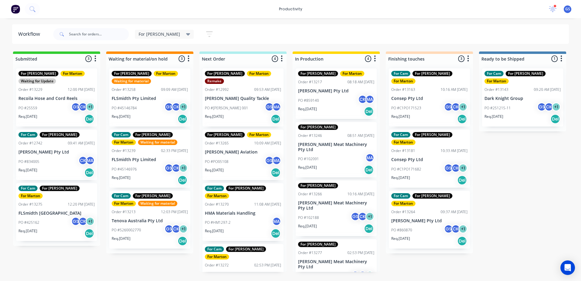
click at [359, 165] on div "Req. [DATE] Del" at bounding box center [336, 170] width 76 height 10
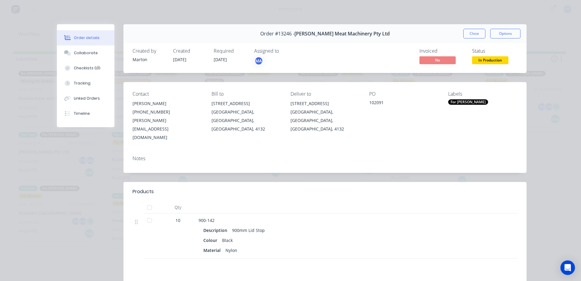
drag, startPoint x: 454, startPoint y: 93, endPoint x: 454, endPoint y: 96, distance: 3.3
click at [454, 94] on div "Labels" at bounding box center [482, 94] width 69 height 6
click at [454, 101] on div "For [PERSON_NAME]" at bounding box center [468, 101] width 40 height 5
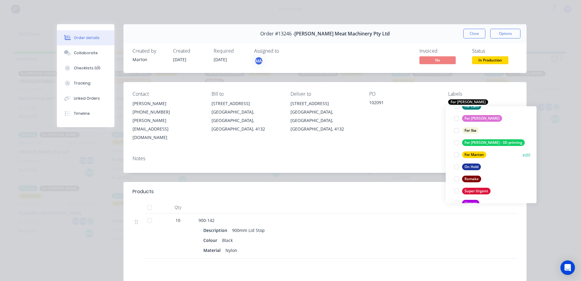
click at [457, 156] on div at bounding box center [457, 155] width 12 height 12
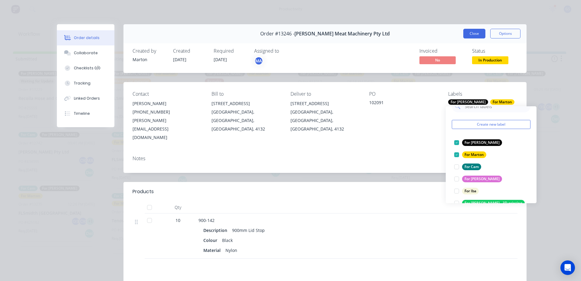
click at [472, 35] on button "Close" at bounding box center [474, 34] width 22 height 10
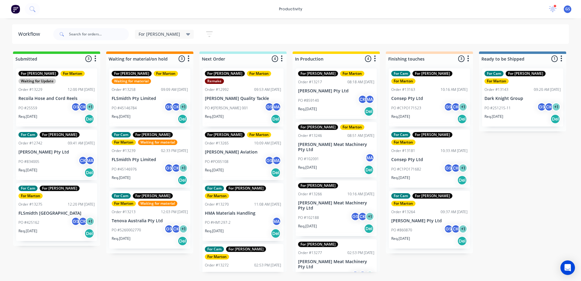
click at [316, 191] on div "Order #13266" at bounding box center [310, 193] width 24 height 5
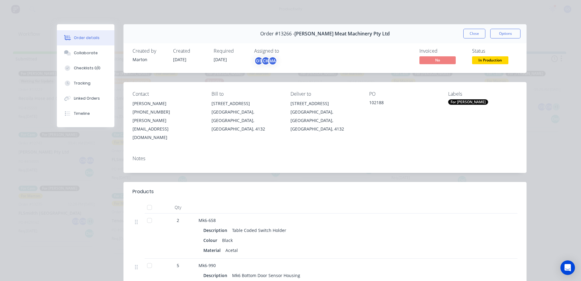
click at [462, 102] on div "For [PERSON_NAME]" at bounding box center [468, 101] width 40 height 5
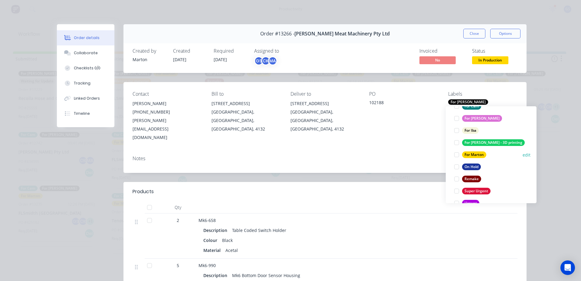
click at [453, 151] on div at bounding box center [457, 155] width 12 height 12
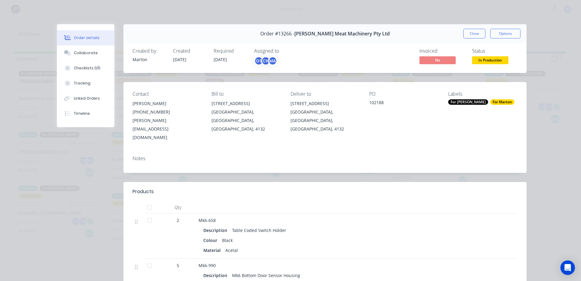
drag, startPoint x: 475, startPoint y: 35, endPoint x: 481, endPoint y: 41, distance: 9.0
click at [478, 39] on div "Order #13266 - [PERSON_NAME] Meat Machinery Pty Ltd Close Options" at bounding box center [324, 33] width 403 height 19
drag, startPoint x: 458, startPoint y: 35, endPoint x: 471, endPoint y: 40, distance: 14.1
click at [460, 37] on div "Order #13266 - [PERSON_NAME] Meat Machinery Pty Ltd Close Options" at bounding box center [324, 33] width 403 height 19
click at [468, 36] on button "Close" at bounding box center [474, 34] width 22 height 10
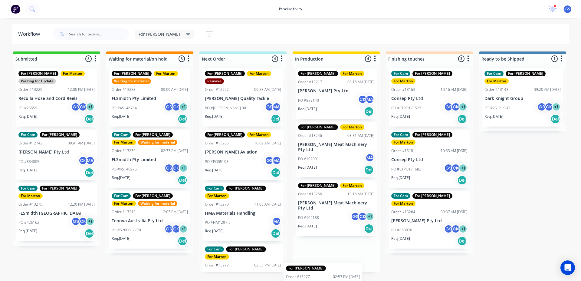
click at [334, 244] on html "productivity productivity Workflow Planner Delivery Scheduling Timesheets 2 new…" at bounding box center [290, 122] width 581 height 244
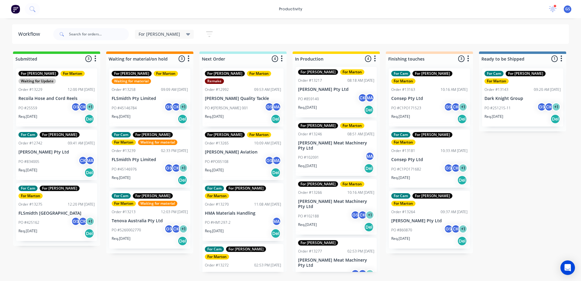
click at [331, 269] on div "PO #102279 GS CK + 1" at bounding box center [336, 274] width 76 height 11
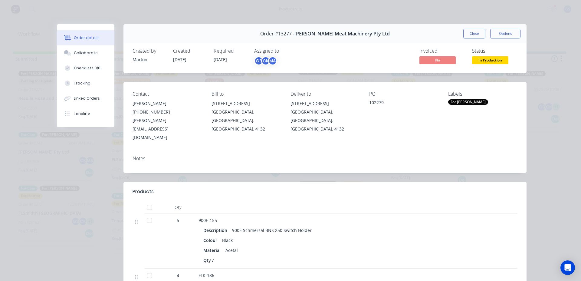
click at [463, 105] on div "Labels For [PERSON_NAME]" at bounding box center [482, 116] width 69 height 51
click at [464, 100] on div "For [PERSON_NAME]" at bounding box center [482, 101] width 69 height 5
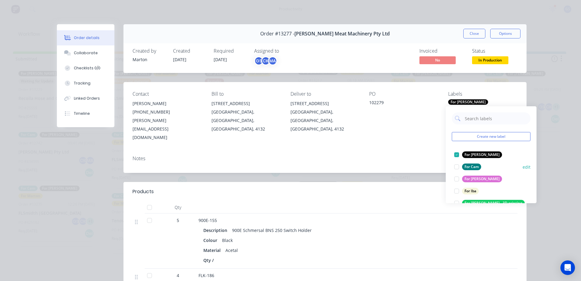
scroll to position [30, 0]
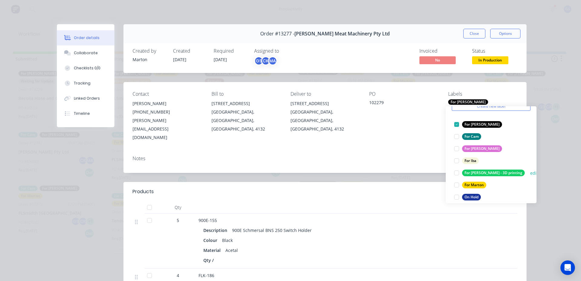
click at [458, 186] on div at bounding box center [457, 185] width 12 height 12
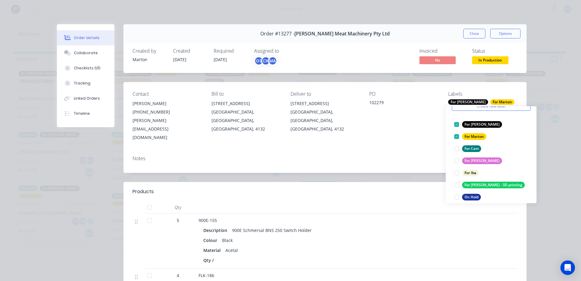
click at [480, 35] on button "Close" at bounding box center [474, 34] width 22 height 10
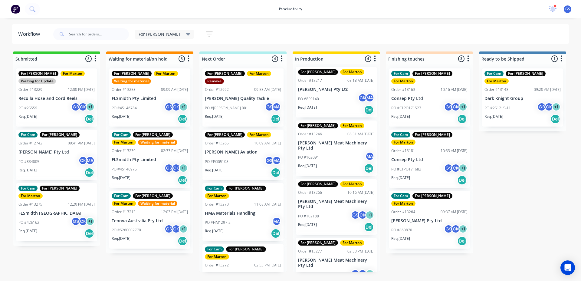
click at [523, 167] on div "Submitted 3 Sort By Created date Required date Order number Customer name Most …" at bounding box center [412, 161] width 834 height 220
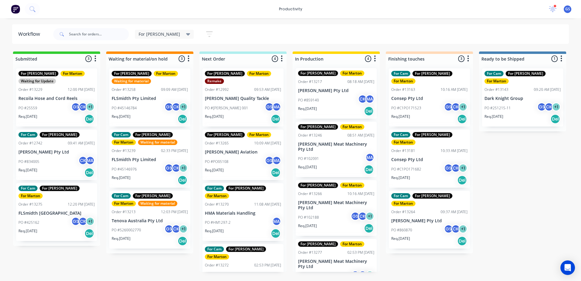
scroll to position [0, 0]
click at [339, 144] on p "[PERSON_NAME] Meat Machinery Pty Ltd" at bounding box center [336, 147] width 76 height 10
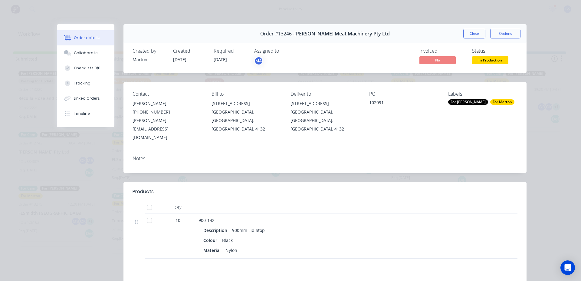
click at [463, 30] on button "Close" at bounding box center [474, 34] width 22 height 10
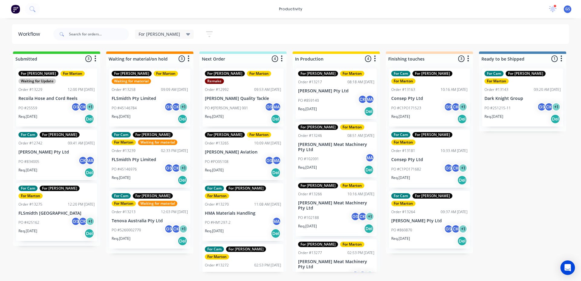
click at [328, 111] on div "Req. [DATE] Del" at bounding box center [336, 111] width 76 height 10
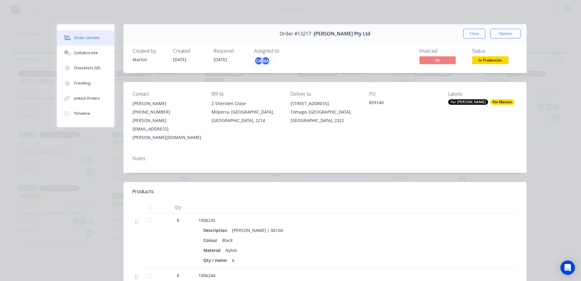
drag, startPoint x: 465, startPoint y: 33, endPoint x: 471, endPoint y: 33, distance: 6.1
click at [465, 33] on button "Close" at bounding box center [474, 34] width 22 height 10
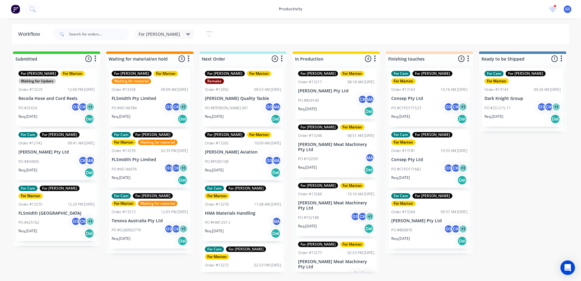
click at [335, 248] on div "[PERSON_NAME] (You) [PERSON_NAME] [PERSON_NAME] MA [PERSON_NAME]" at bounding box center [339, 230] width 91 height 45
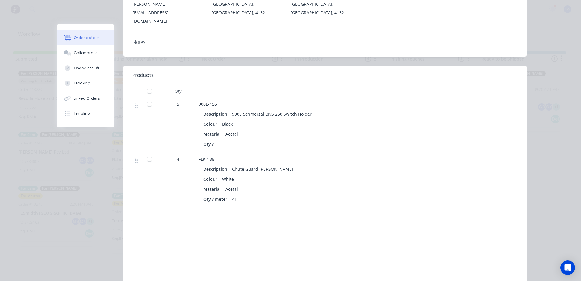
scroll to position [121, 0]
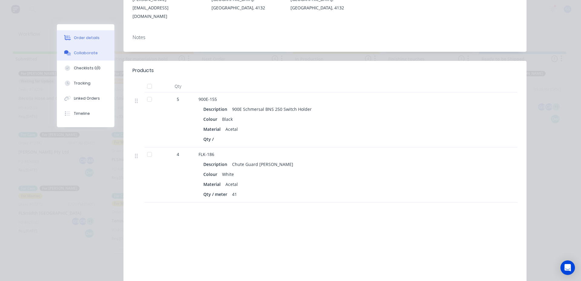
click at [83, 54] on div "Collaborate" at bounding box center [86, 52] width 24 height 5
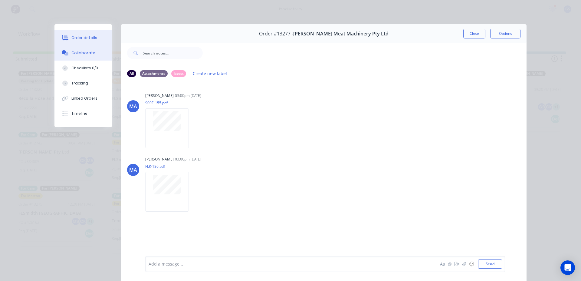
click at [86, 35] on button "Order details" at bounding box center [82, 37] width 57 height 15
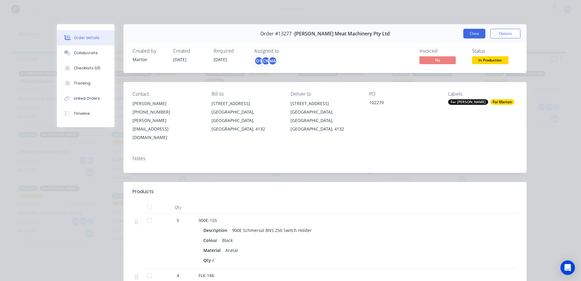
click at [470, 37] on button "Close" at bounding box center [474, 34] width 22 height 10
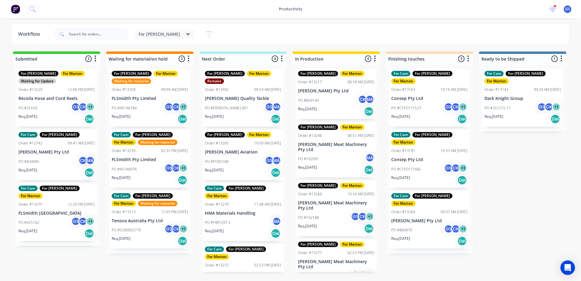
click at [320, 247] on div "For [PERSON_NAME] For [PERSON_NAME] Order #13217 08:18 AM [DATE] [PERSON_NAME] …" at bounding box center [336, 168] width 87 height 208
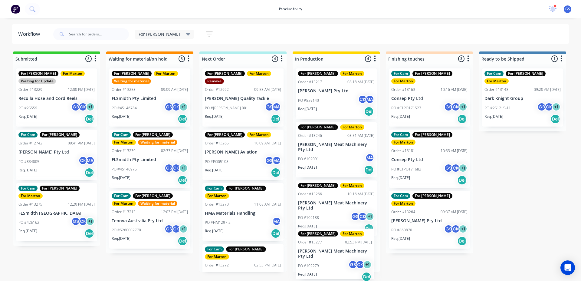
scroll to position [0, 0]
click at [320, 246] on div "For [PERSON_NAME] For [PERSON_NAME] Order #13277 02:53 PM [DATE] [PERSON_NAME] …" at bounding box center [335, 253] width 79 height 51
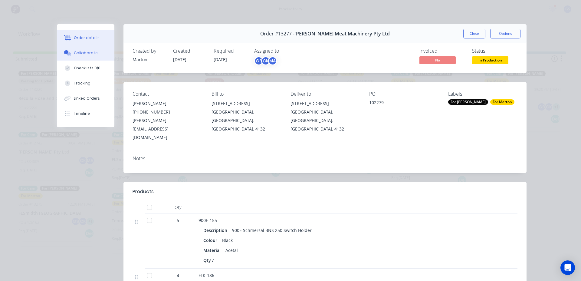
click at [85, 50] on button "Collaborate" at bounding box center [85, 52] width 57 height 15
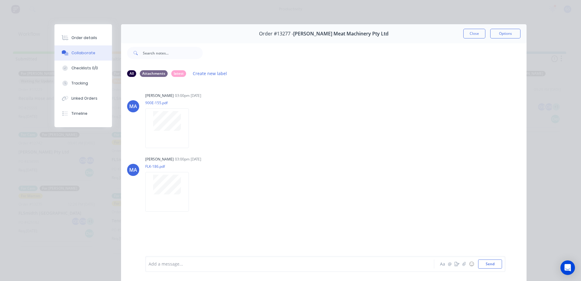
click at [65, 28] on div "Order details Collaborate Checklists 0/0 Tracking Linked Orders Timeline" at bounding box center [82, 75] width 57 height 103
click at [76, 36] on div "Order details" at bounding box center [84, 37] width 26 height 5
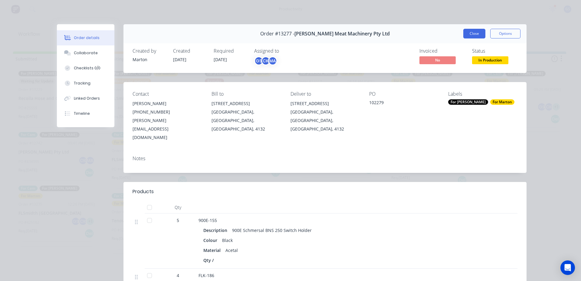
click at [471, 34] on button "Close" at bounding box center [474, 34] width 22 height 10
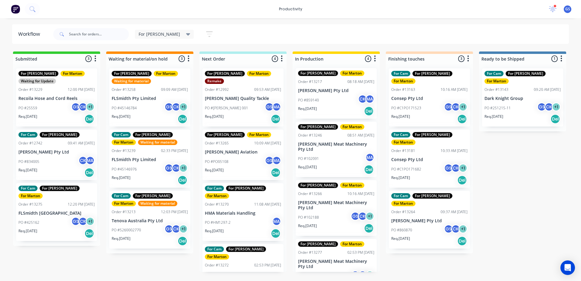
click at [345, 155] on div "PO #102091 MA" at bounding box center [336, 158] width 76 height 11
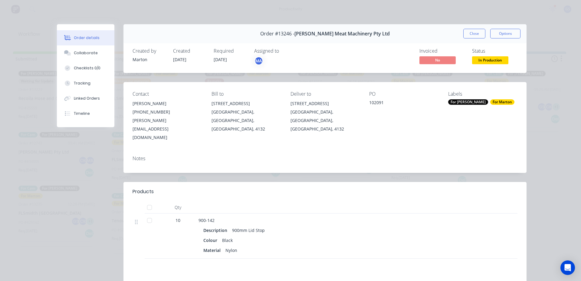
click at [477, 38] on button "Close" at bounding box center [474, 34] width 22 height 10
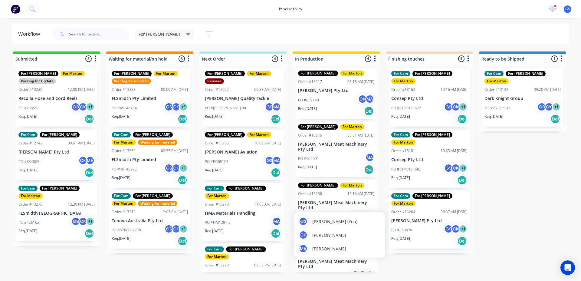
click at [319, 254] on div "[PERSON_NAME] (You) [PERSON_NAME] [PERSON_NAME] MA [PERSON_NAME]" at bounding box center [339, 234] width 91 height 45
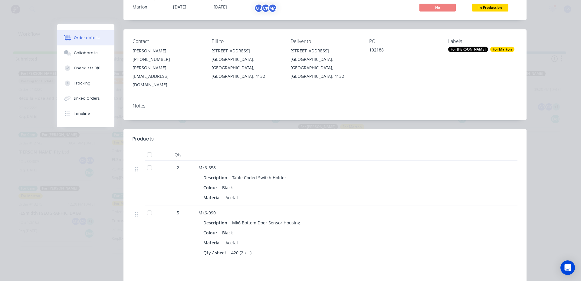
scroll to position [61, 0]
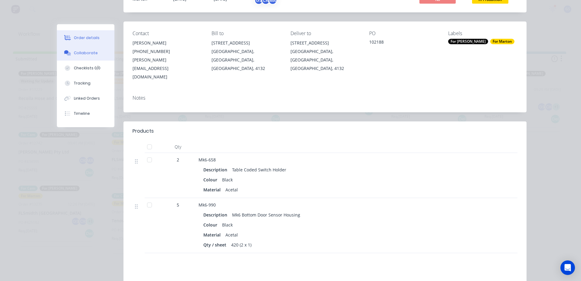
click at [84, 54] on div "Collaborate" at bounding box center [86, 52] width 24 height 5
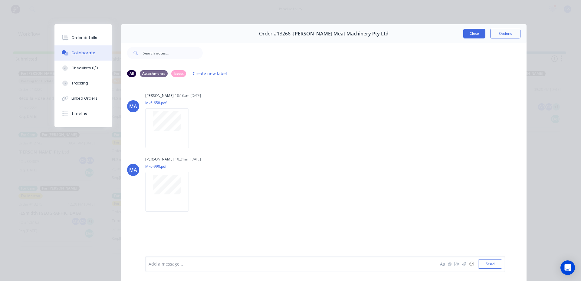
click at [477, 34] on button "Close" at bounding box center [474, 34] width 22 height 10
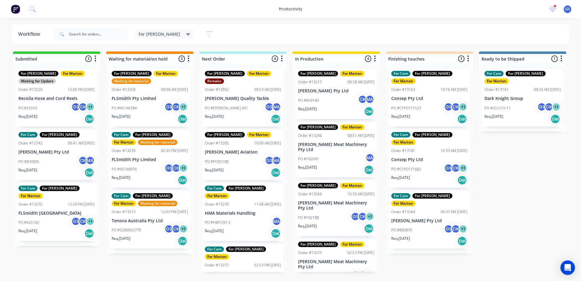
click at [334, 86] on div "For [PERSON_NAME] For [PERSON_NAME] Order #13217 08:18 AM [DATE] [PERSON_NAME] …" at bounding box center [336, 93] width 81 height 51
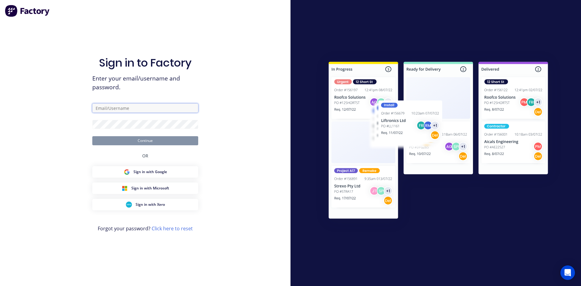
type input "[PERSON_NAME][EMAIL_ADDRESS][PERSON_NAME][PERSON_NAME][DOMAIN_NAME]"
click at [138, 140] on button "Continue" at bounding box center [145, 140] width 106 height 9
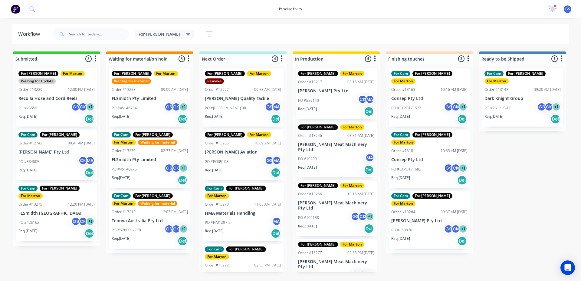
click at [343, 107] on div "Req. [DATE] Del" at bounding box center [336, 111] width 76 height 10
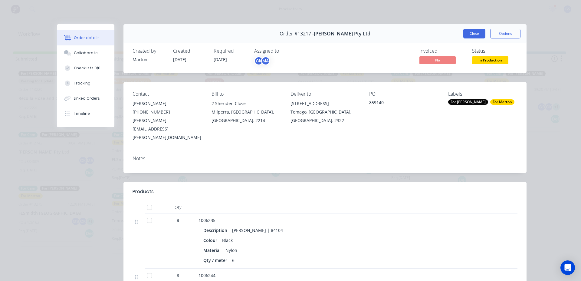
click at [470, 36] on button "Close" at bounding box center [474, 34] width 22 height 10
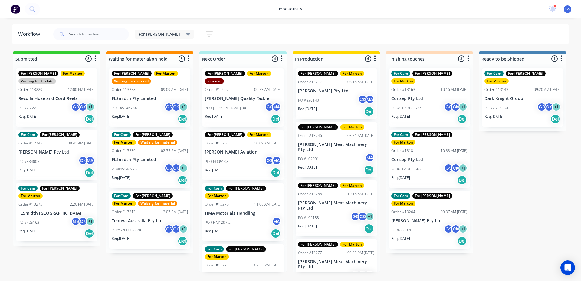
click at [329, 92] on p "[PERSON_NAME] Pty Ltd" at bounding box center [336, 90] width 76 height 5
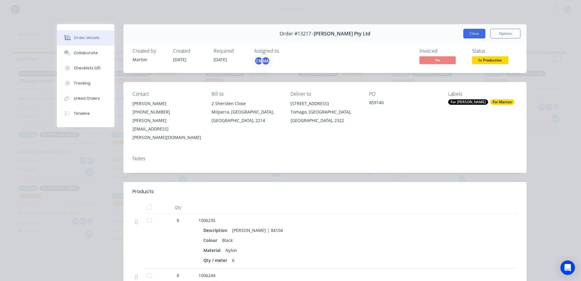
click at [472, 35] on button "Close" at bounding box center [474, 34] width 22 height 10
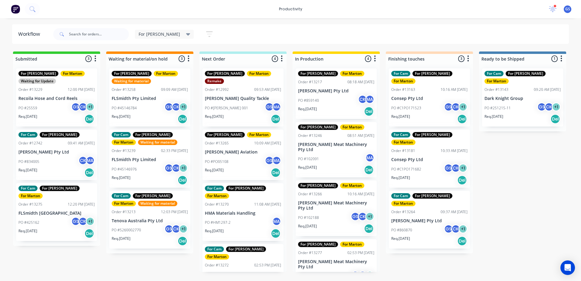
click at [329, 106] on div "PO #859140 CK MA" at bounding box center [336, 100] width 76 height 11
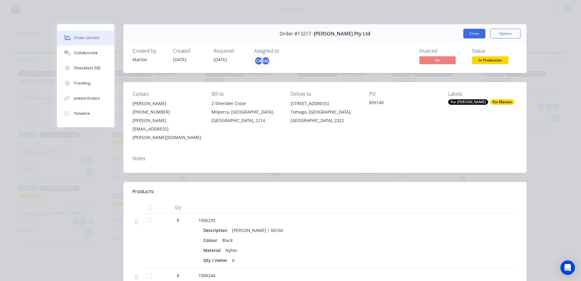
click at [467, 38] on button "Close" at bounding box center [474, 34] width 22 height 10
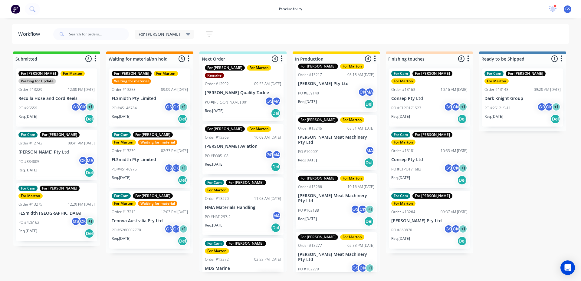
scroll to position [7, 0]
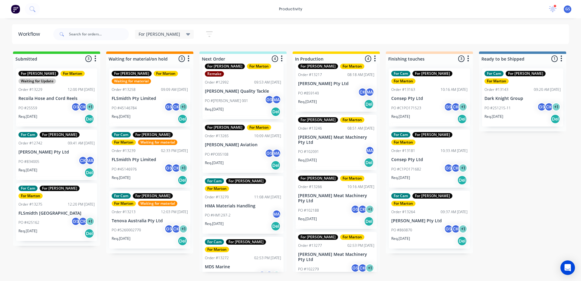
click at [441, 209] on div "09:37 AM [DATE]" at bounding box center [454, 211] width 27 height 5
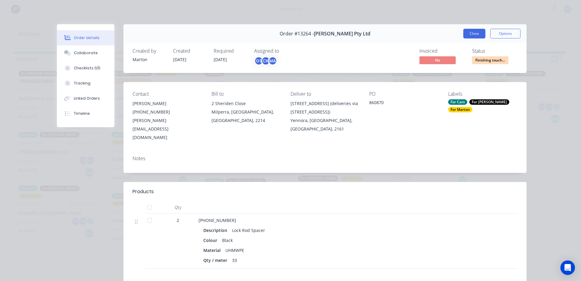
click at [470, 37] on button "Close" at bounding box center [474, 34] width 22 height 10
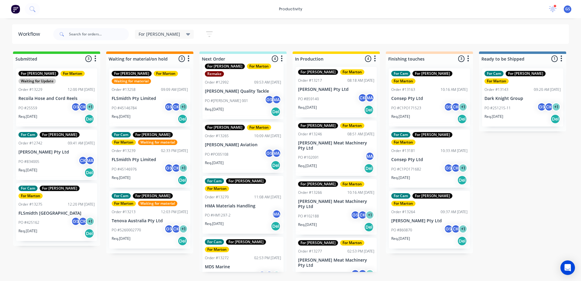
scroll to position [0, 0]
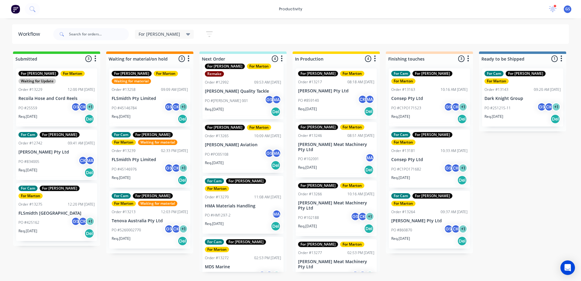
click at [186, 35] on icon at bounding box center [188, 34] width 4 height 7
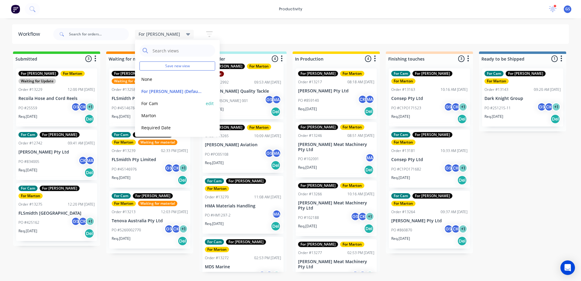
click at [167, 106] on button "For Cam" at bounding box center [171, 103] width 64 height 7
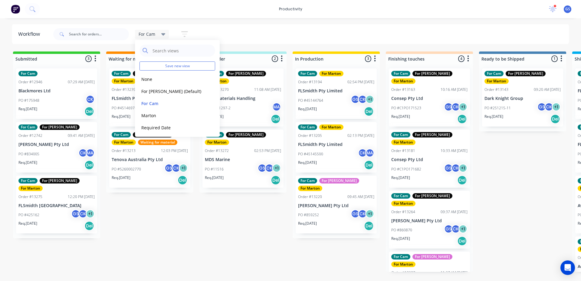
click at [338, 208] on div "For Cam For Marton Order #13194 02:54 PM [DATE] FLSmidth Pty Limited PO #451447…" at bounding box center [336, 151] width 87 height 175
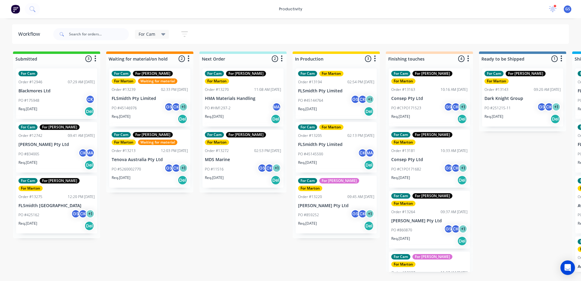
click at [336, 209] on div "For Cam For Marton Order #13194 02:54 PM [DATE] FLSmidth Pty Limited PO #451447…" at bounding box center [336, 151] width 87 height 175
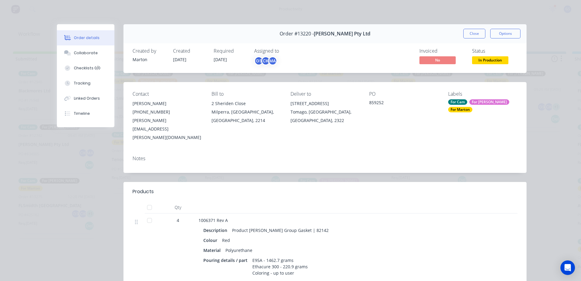
click at [463, 32] on button "Close" at bounding box center [474, 34] width 22 height 10
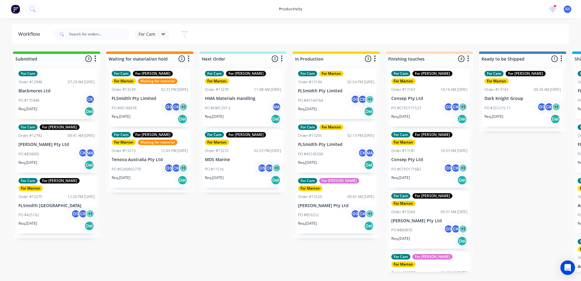
click at [350, 104] on div "PO #45144764 GS CK + 1" at bounding box center [336, 100] width 76 height 11
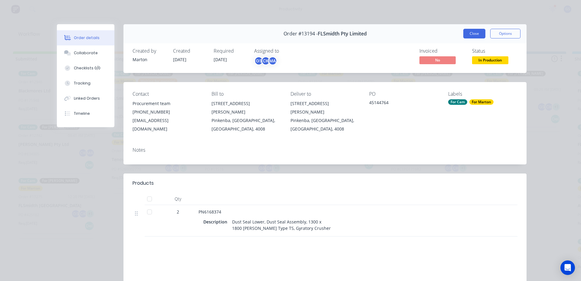
click at [477, 29] on button "Close" at bounding box center [474, 34] width 22 height 10
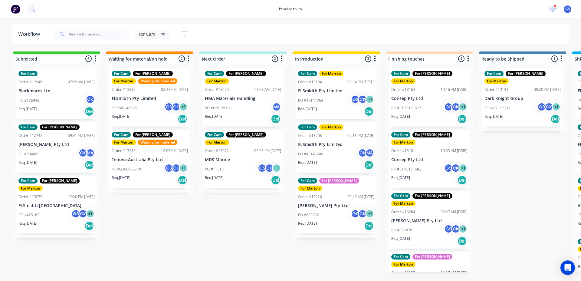
click at [344, 157] on div "PO #45145500 CK MA" at bounding box center [336, 153] width 76 height 11
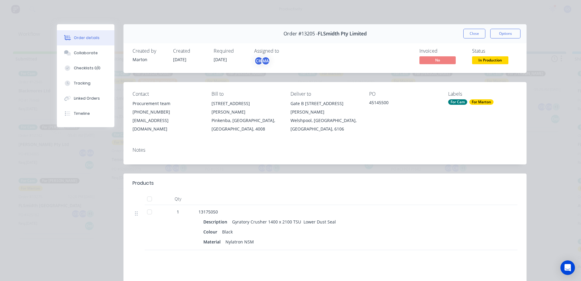
click at [479, 32] on button "Close" at bounding box center [474, 34] width 22 height 10
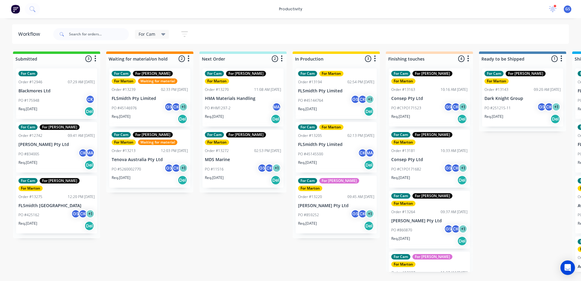
click at [431, 224] on div "PO #860870 GS CK + 1" at bounding box center [429, 229] width 76 height 11
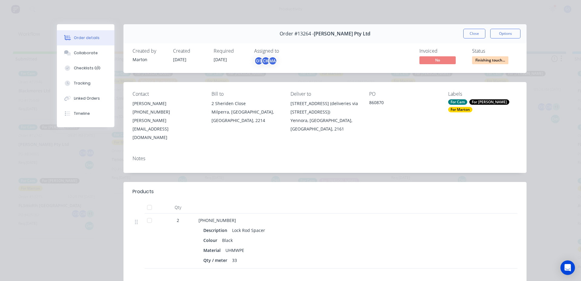
click at [472, 33] on button "Close" at bounding box center [474, 34] width 22 height 10
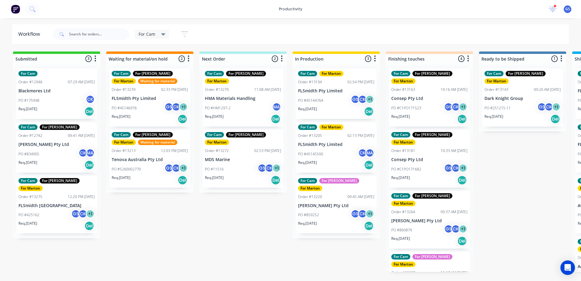
click at [154, 34] on span "For Cam" at bounding box center [147, 34] width 17 height 6
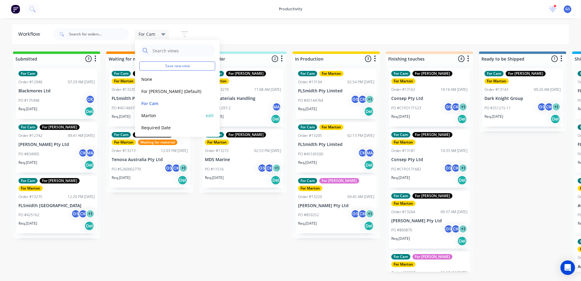
click at [175, 120] on div "Marton edit" at bounding box center [177, 115] width 76 height 12
click at [174, 116] on button "Marton" at bounding box center [171, 115] width 64 height 7
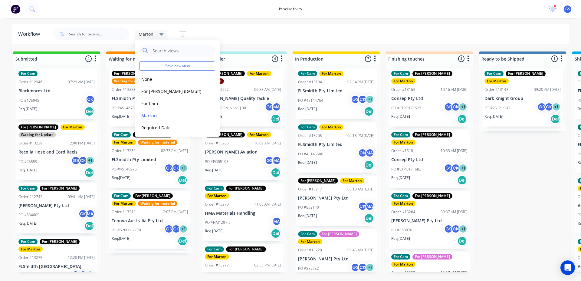
click at [414, 31] on div "Marton Save new view None edit For [PERSON_NAME] (Default) edit For Cam edit Ma…" at bounding box center [310, 34] width 517 height 18
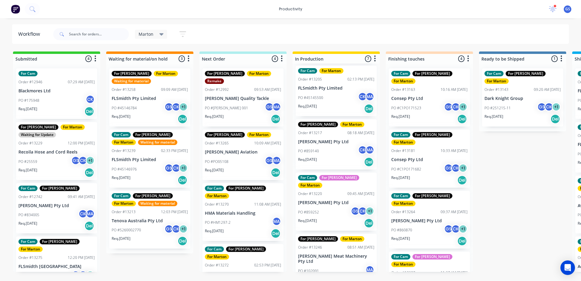
scroll to position [54, 0]
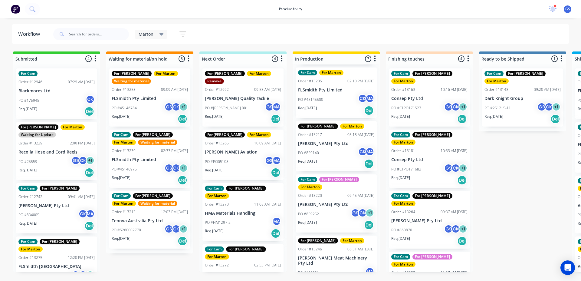
click at [340, 209] on div "PO #859252 GS CK + 1" at bounding box center [336, 213] width 76 height 11
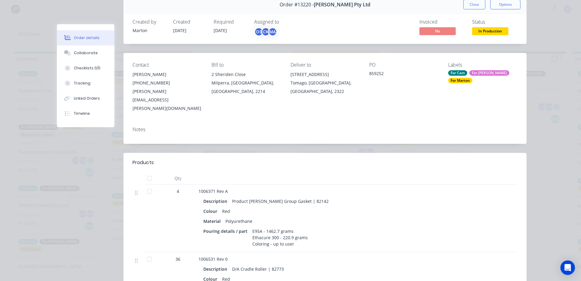
scroll to position [0, 0]
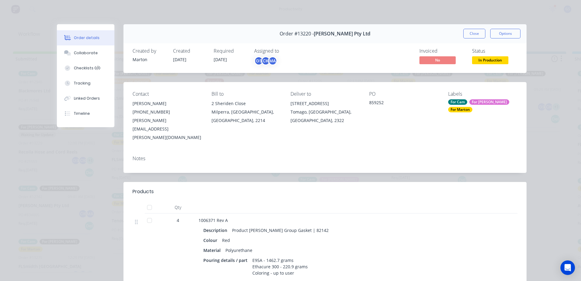
click at [476, 32] on button "Close" at bounding box center [474, 34] width 22 height 10
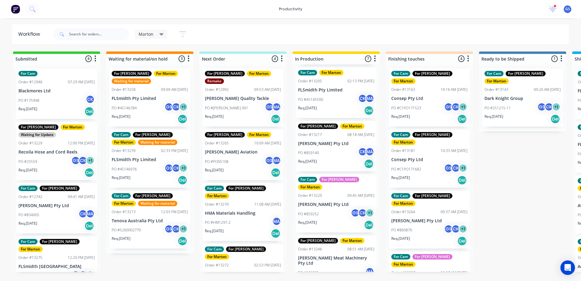
click at [425, 224] on div "PO #860870 GS CK + 1" at bounding box center [429, 229] width 76 height 11
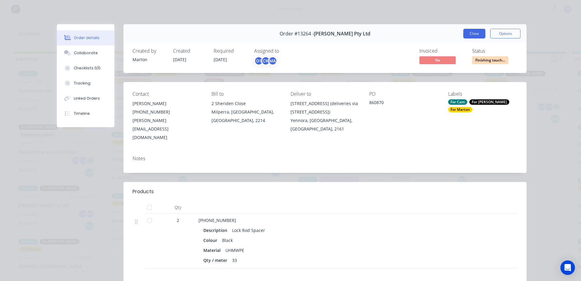
click at [476, 37] on button "Close" at bounding box center [474, 34] width 22 height 10
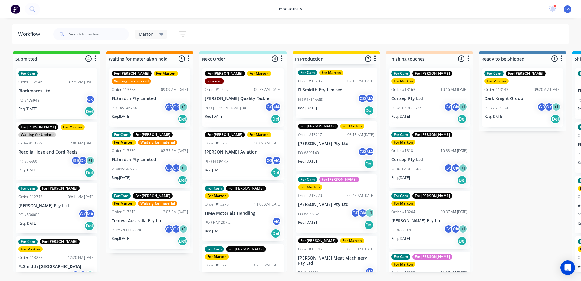
click at [425, 114] on div "Req. [DATE] Del" at bounding box center [429, 119] width 76 height 10
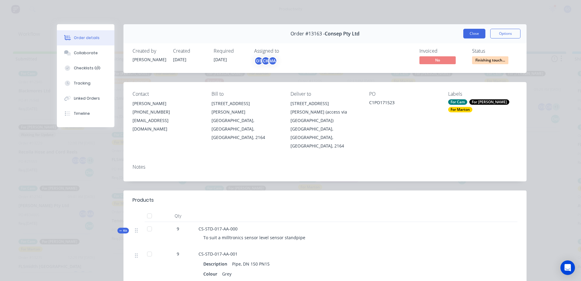
click at [463, 32] on button "Close" at bounding box center [474, 34] width 22 height 10
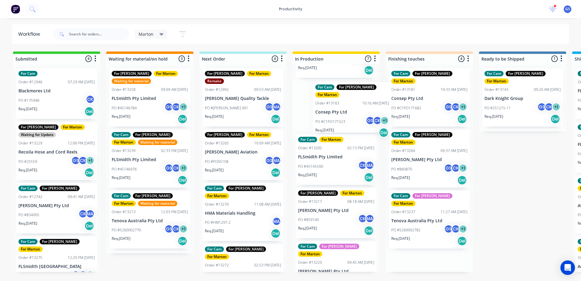
drag, startPoint x: 438, startPoint y: 84, endPoint x: 356, endPoint y: 101, distance: 82.8
click at [356, 101] on div "Submitted 4 Sort By Created date Required date Order number Customer name Most …" at bounding box center [412, 161] width 834 height 220
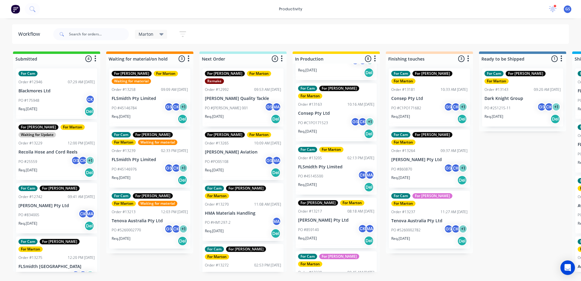
click at [152, 31] on div "Marton" at bounding box center [151, 34] width 32 height 9
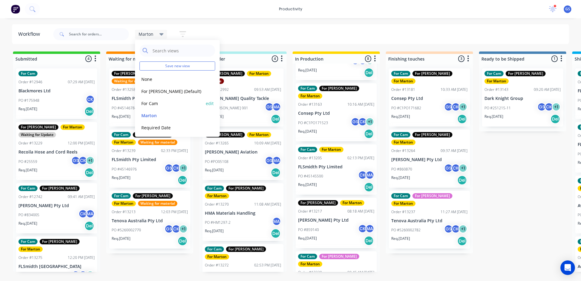
click at [163, 104] on button "For Cam" at bounding box center [171, 103] width 64 height 7
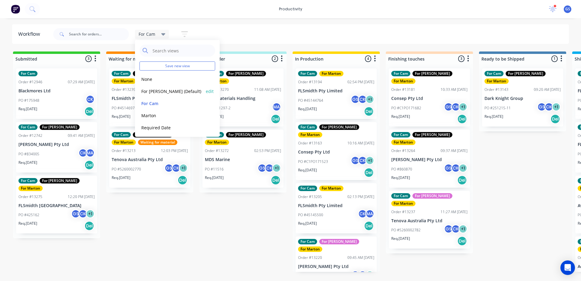
click at [165, 95] on div "For [PERSON_NAME] (Default) edit" at bounding box center [177, 91] width 76 height 12
click at [158, 91] on button "For [PERSON_NAME] (Default)" at bounding box center [171, 91] width 64 height 7
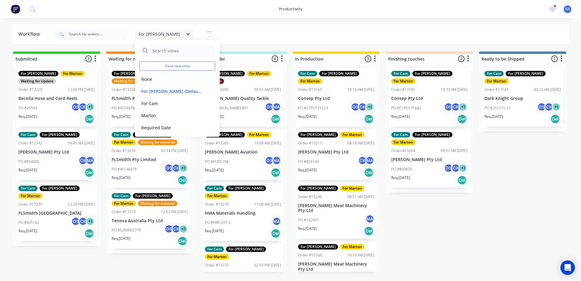
click at [395, 26] on div "productivity productivity Workflow Planner Delivery Scheduling Timesheets 2 new…" at bounding box center [290, 122] width 581 height 244
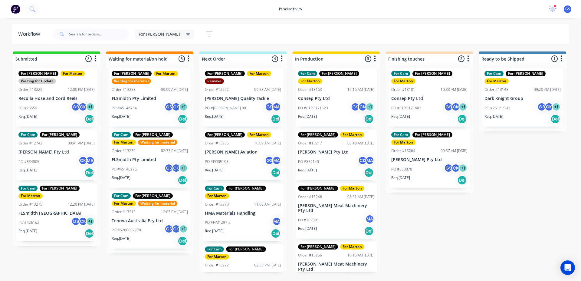
click at [329, 102] on div "PO #C1PO171523 GS CK + 1" at bounding box center [336, 107] width 76 height 11
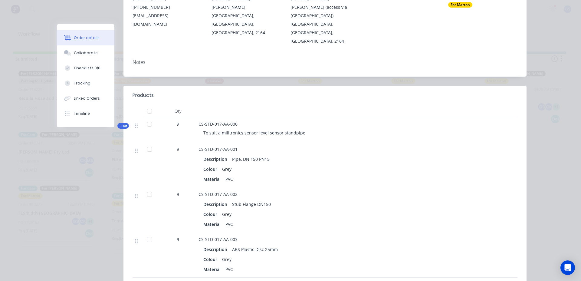
scroll to position [121, 0]
